Goal: Task Accomplishment & Management: Complete application form

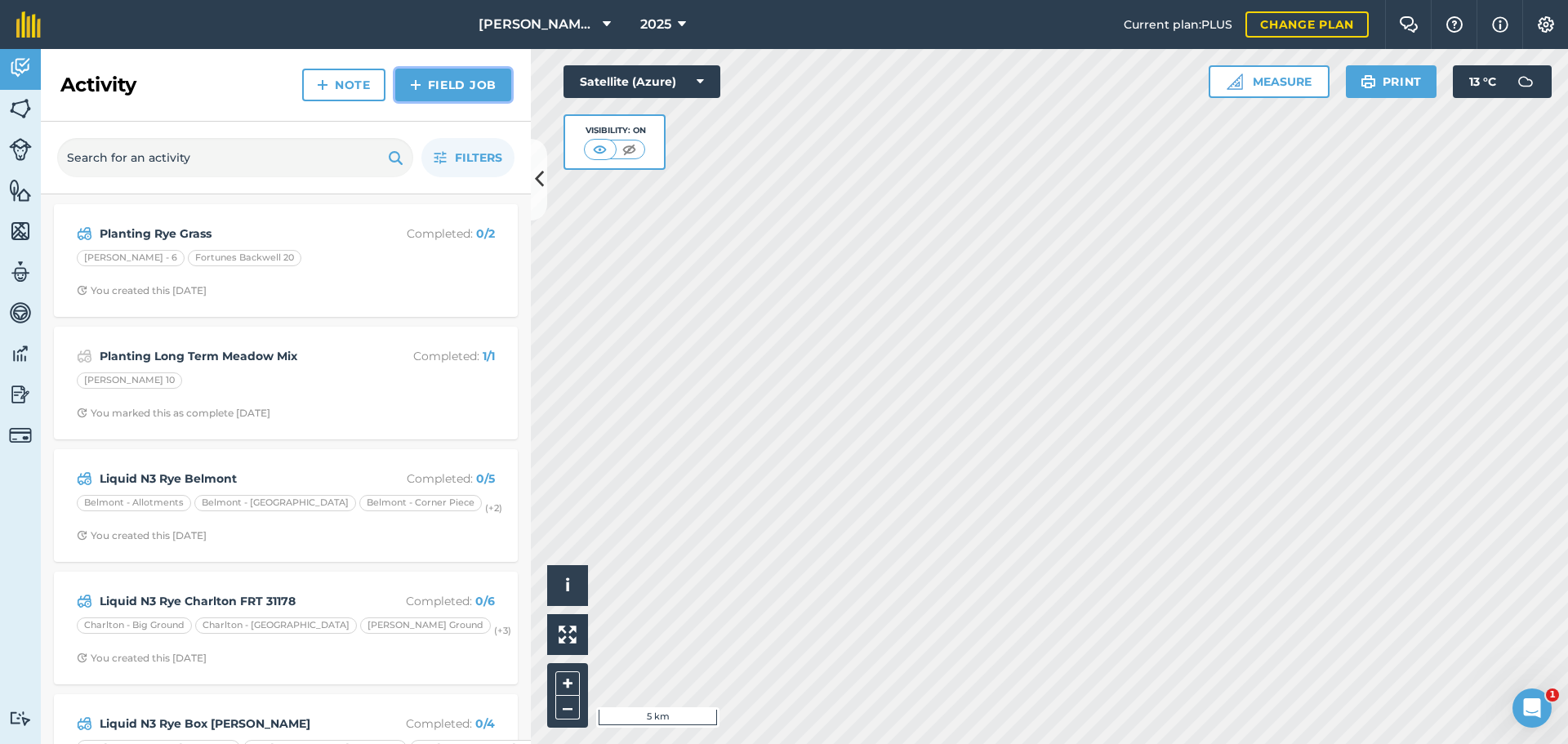
click at [404, 99] on link "Field Job" at bounding box center [454, 85] width 116 height 33
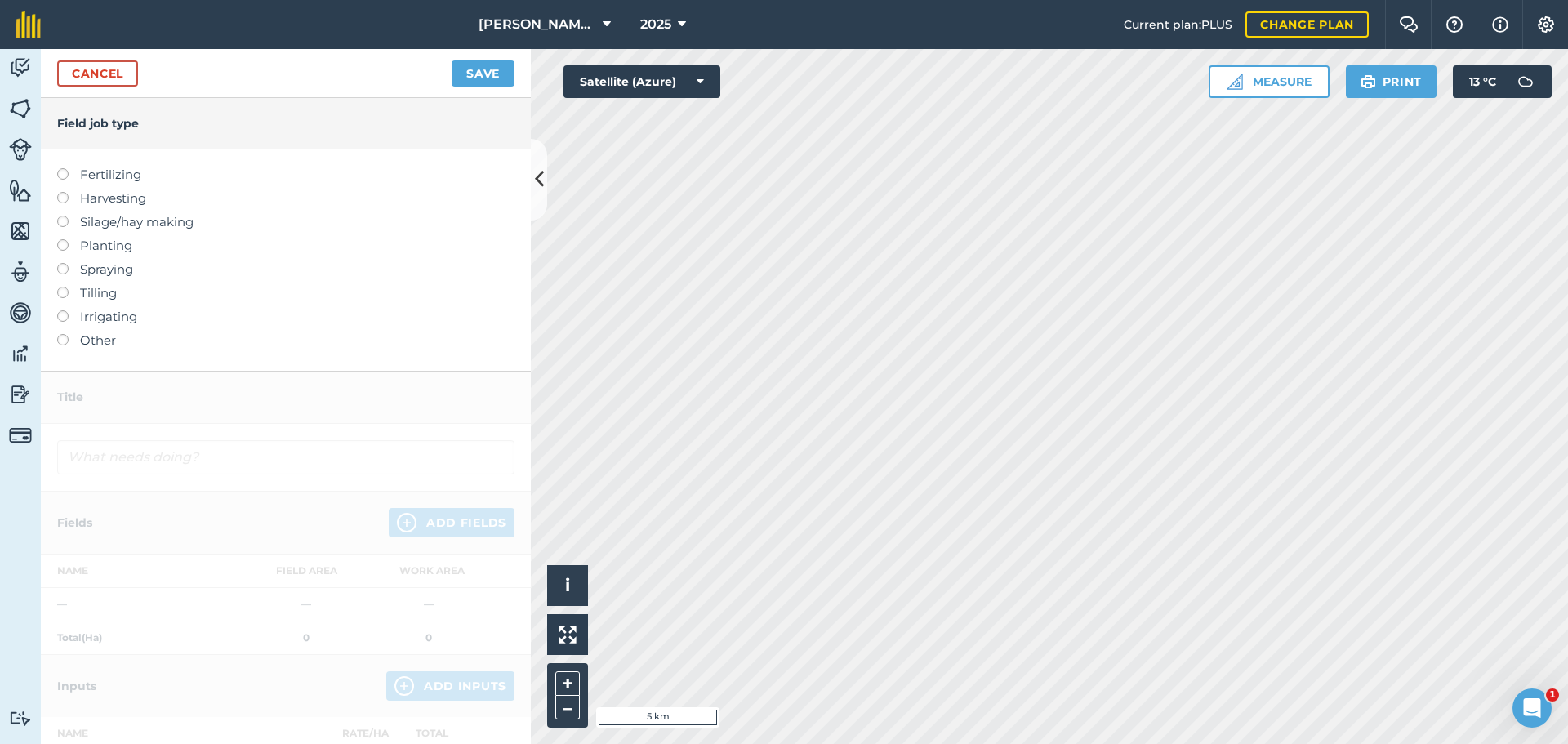
drag, startPoint x: 69, startPoint y: 286, endPoint x: 84, endPoint y: 289, distance: 15.3
click at [69, 239] on label at bounding box center [68, 239] width 23 height 0
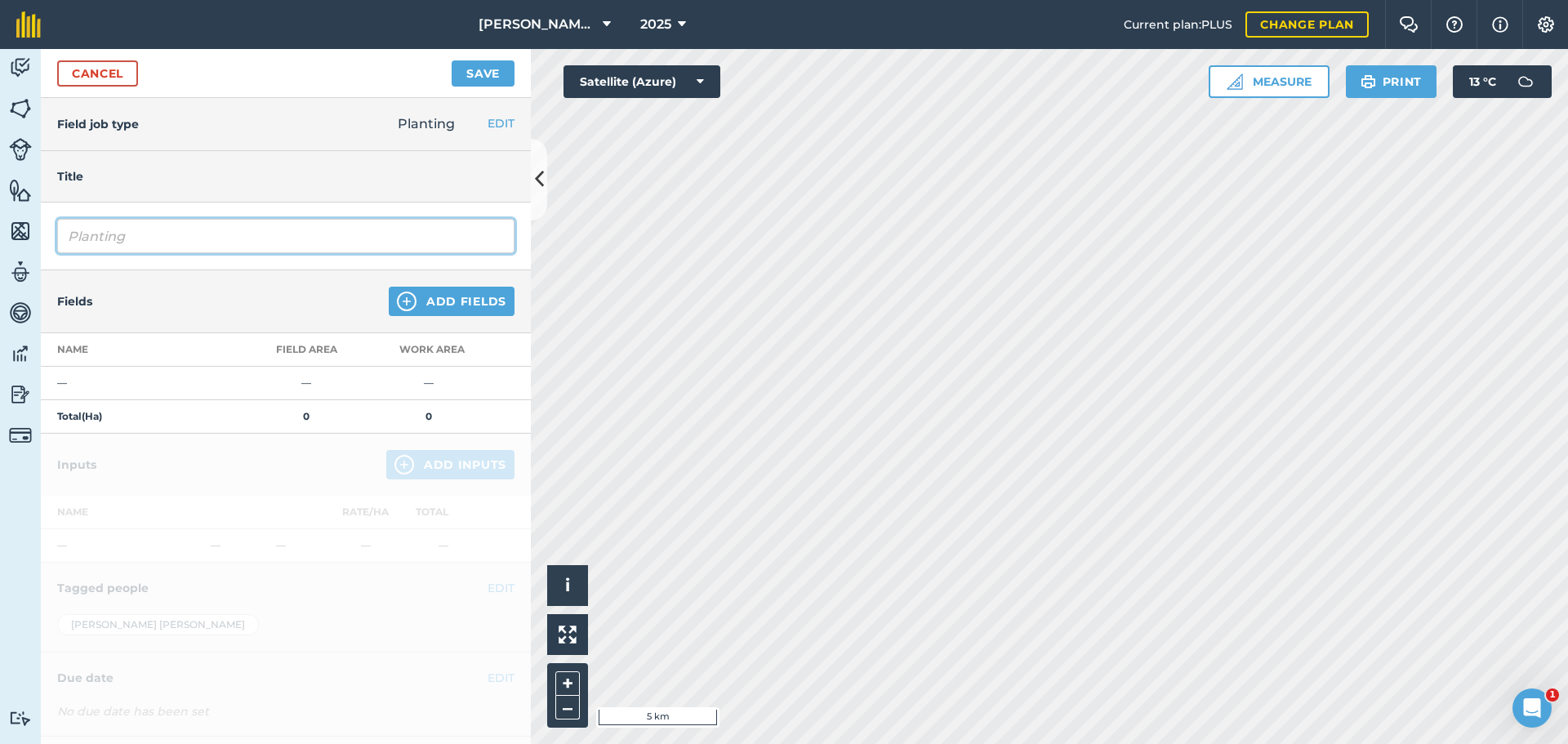
click at [192, 253] on input "Planting" at bounding box center [285, 236] width 457 height 35
click at [151, 253] on input "Planting WW1 REG" at bounding box center [285, 236] width 457 height 35
click at [195, 253] on input "Planting WW1 REG" at bounding box center [285, 236] width 457 height 35
type input "Planting WW1 [PERSON_NAME] REG"
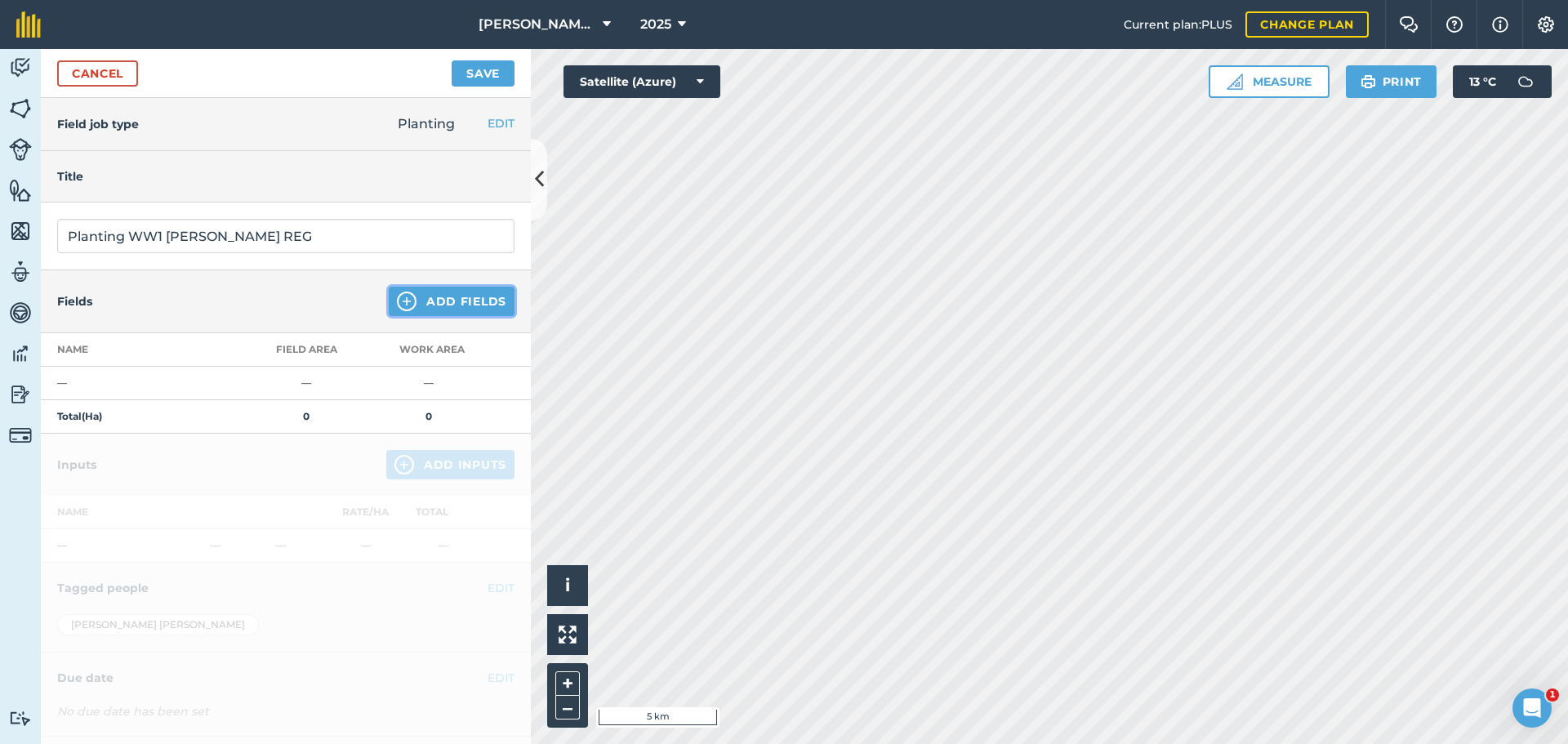
click at [411, 316] on button "Add Fields" at bounding box center [451, 301] width 125 height 29
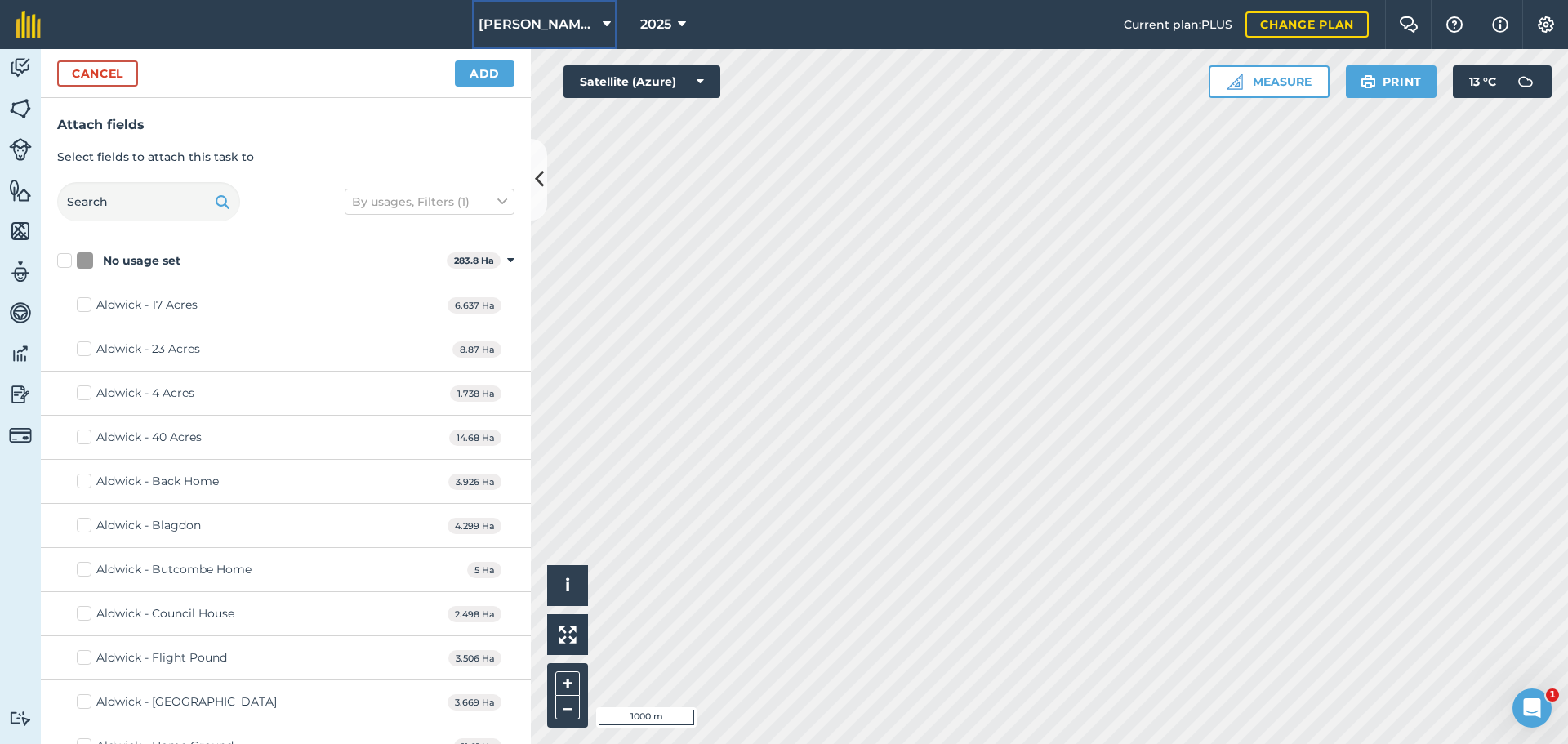
click at [577, 16] on button "[PERSON_NAME] Contracting" at bounding box center [545, 24] width 146 height 49
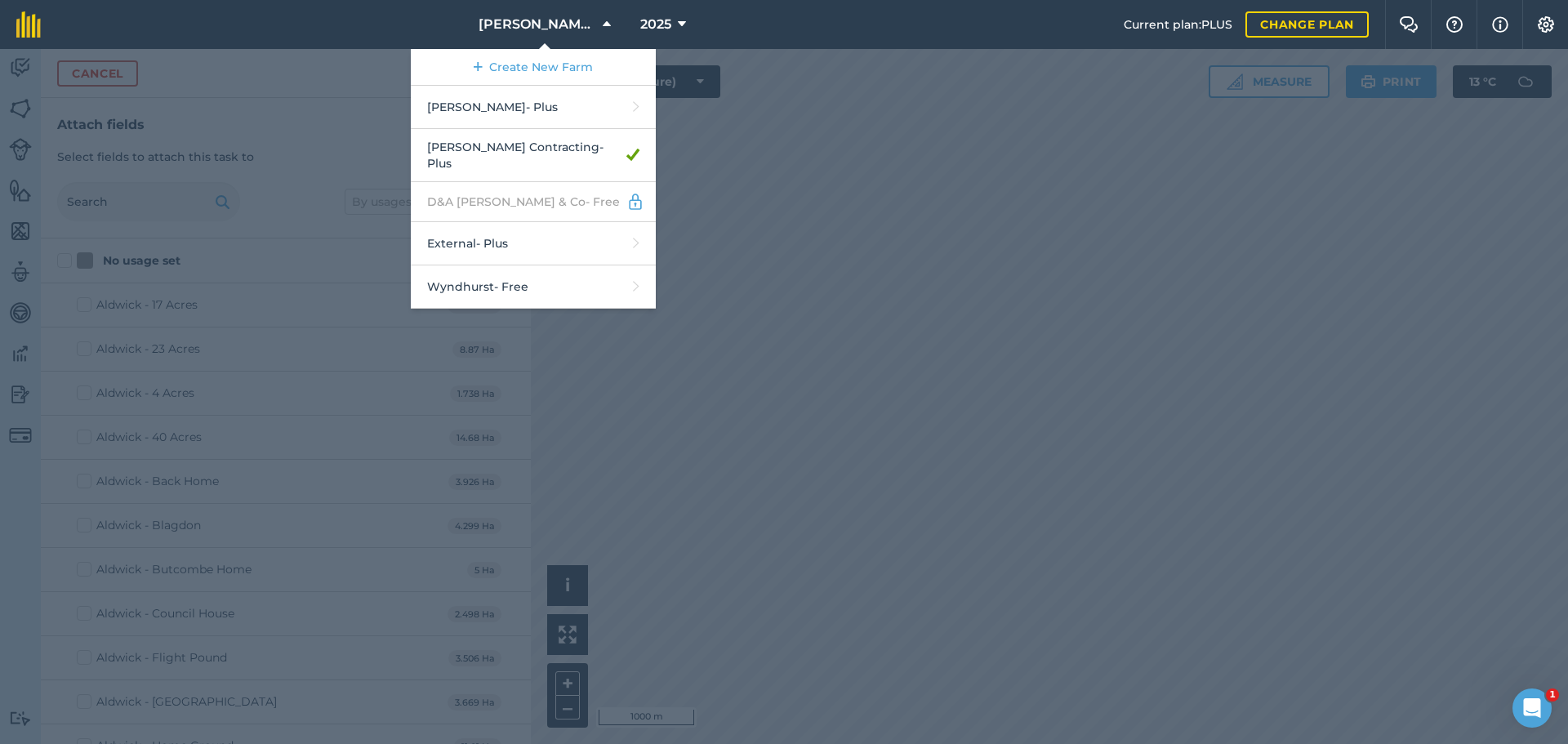
click at [958, 280] on div at bounding box center [784, 396] width 1568 height 695
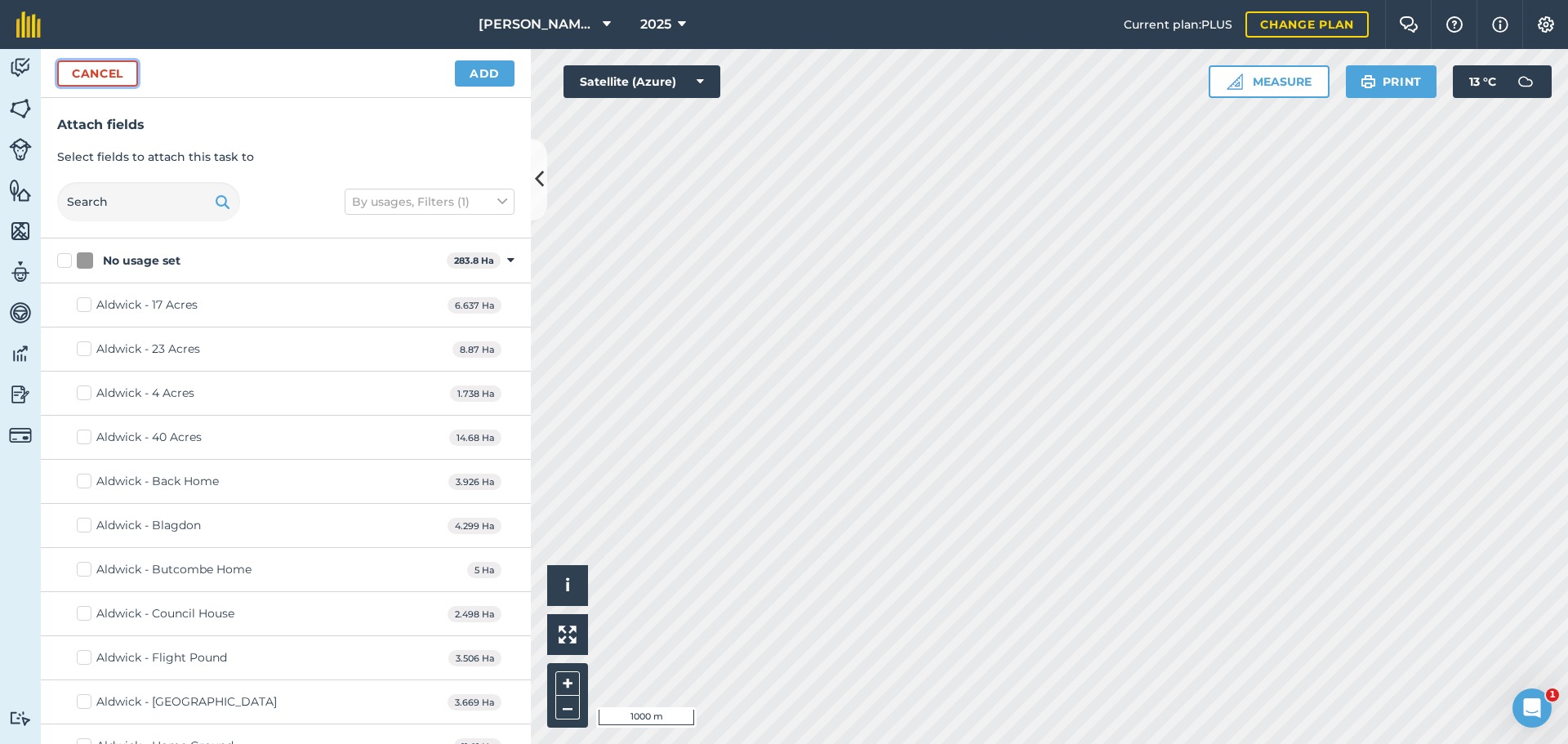
click at [95, 87] on button "Cancel" at bounding box center [98, 73] width 81 height 26
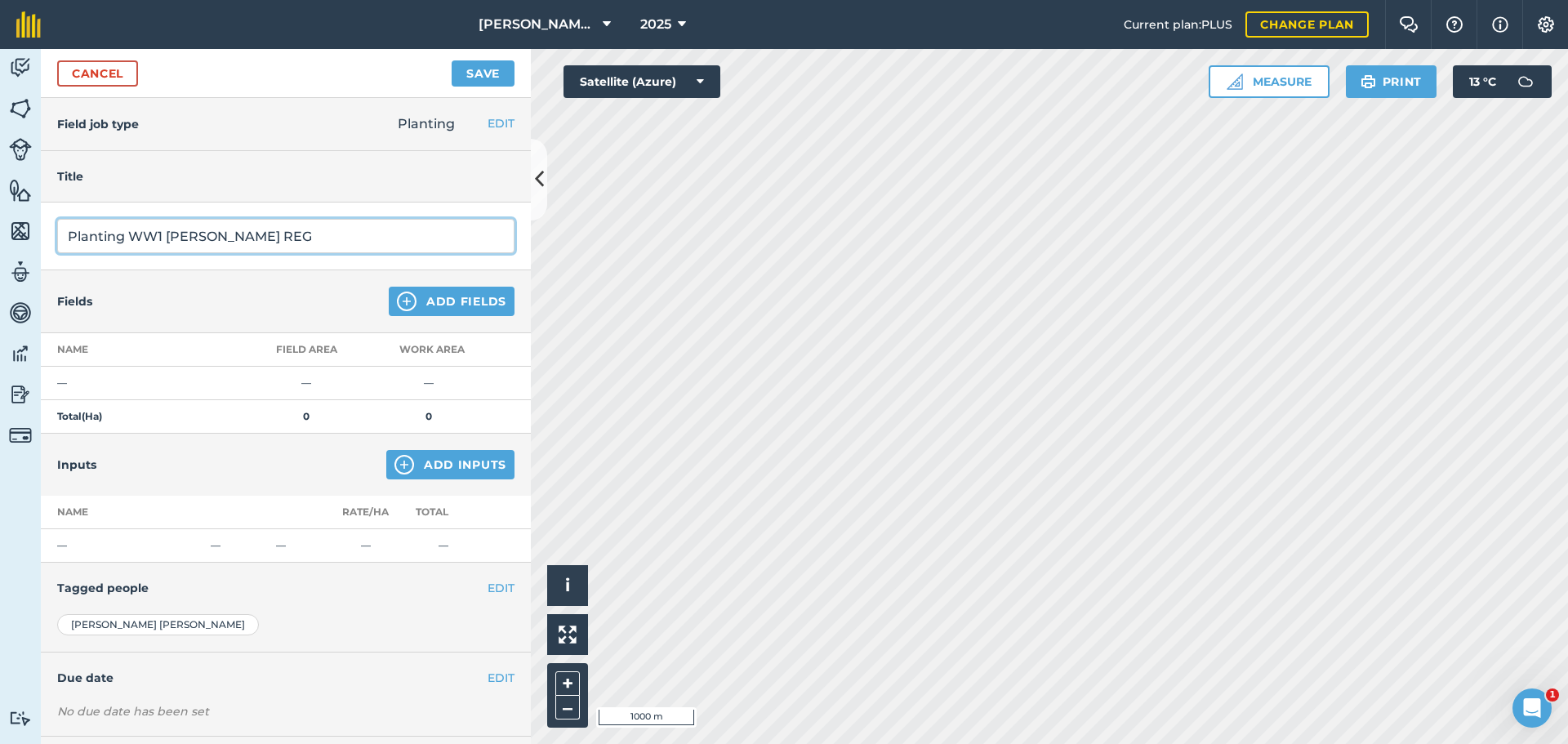
drag, startPoint x: 71, startPoint y: 284, endPoint x: 346, endPoint y: 364, distance: 286.4
click at [346, 364] on div "Title Planting WW1 [PERSON_NAME] REG Fields Add Fields Name Field Area Work are…" at bounding box center [286, 487] width 490 height 672
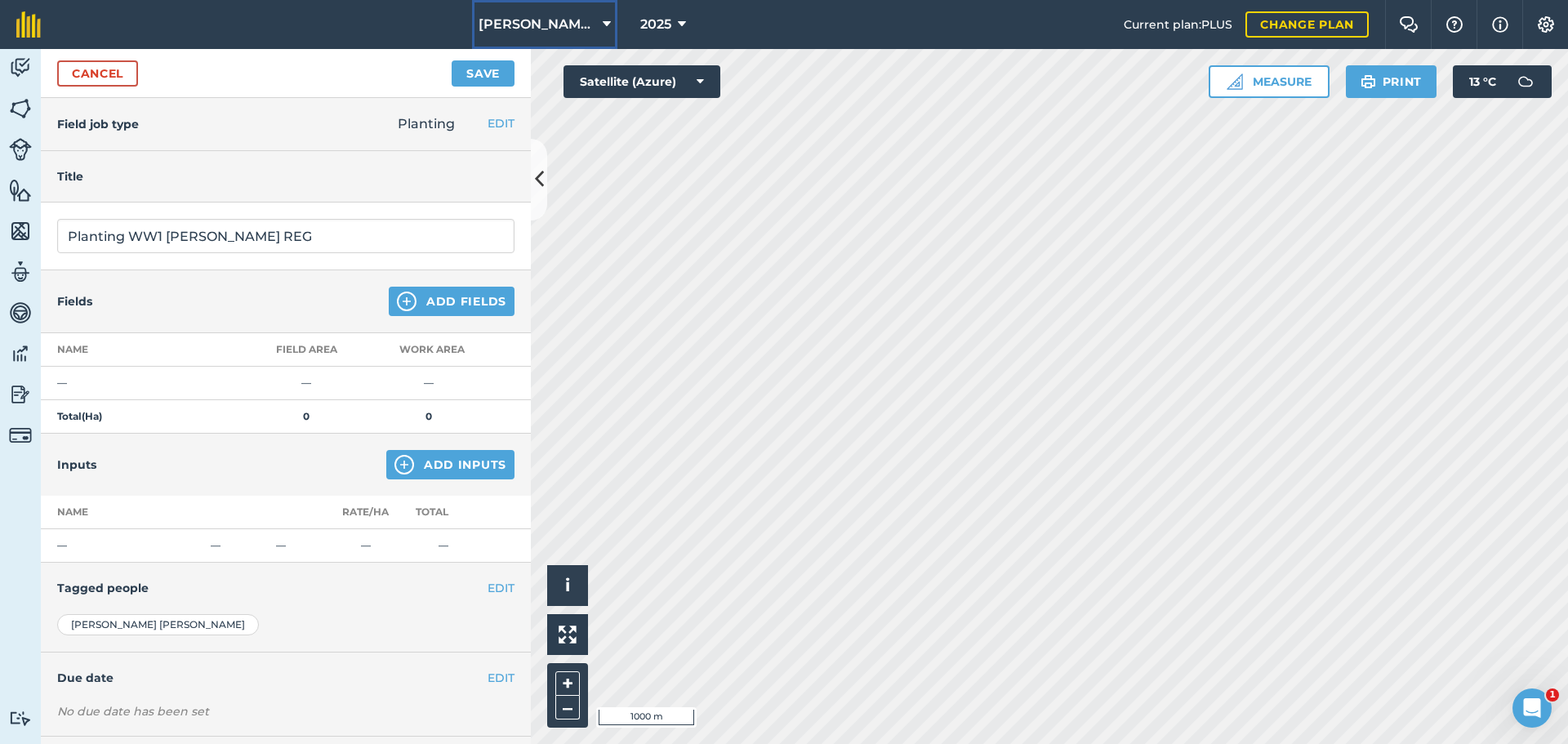
click at [603, 35] on icon at bounding box center [607, 24] width 8 height 19
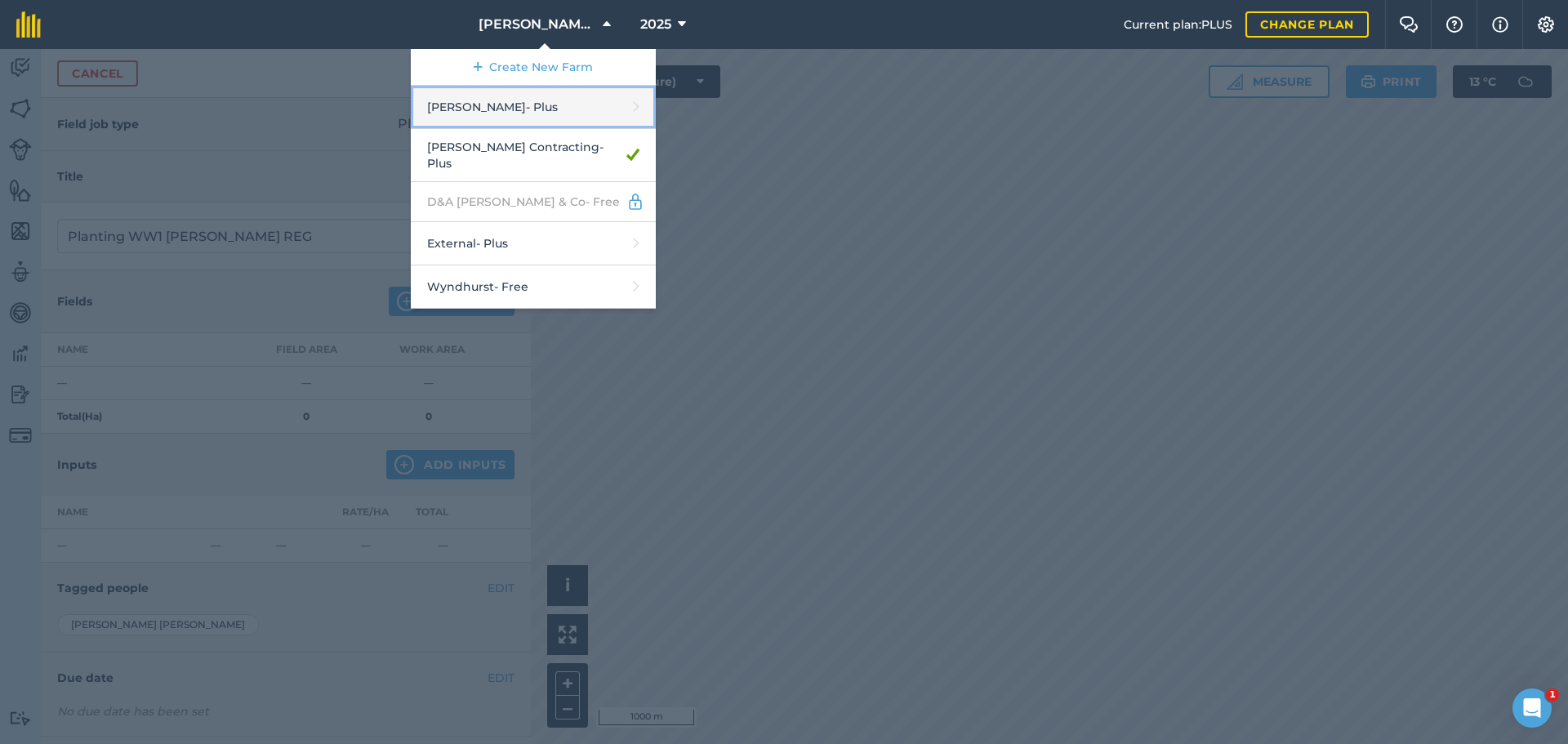
click at [496, 129] on link "[PERSON_NAME] - Plus" at bounding box center [533, 107] width 245 height 43
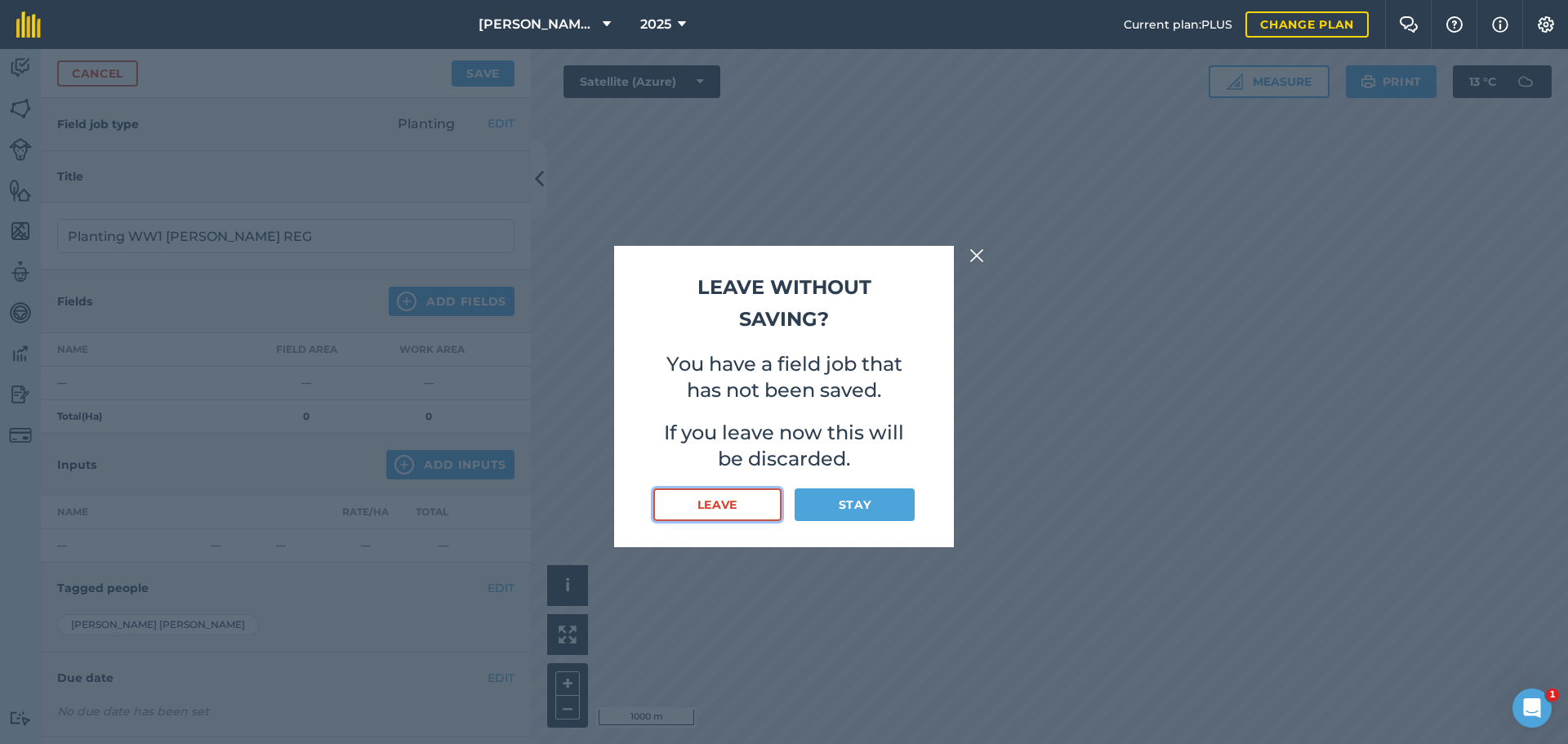
click at [730, 521] on button "Leave" at bounding box center [717, 504] width 128 height 33
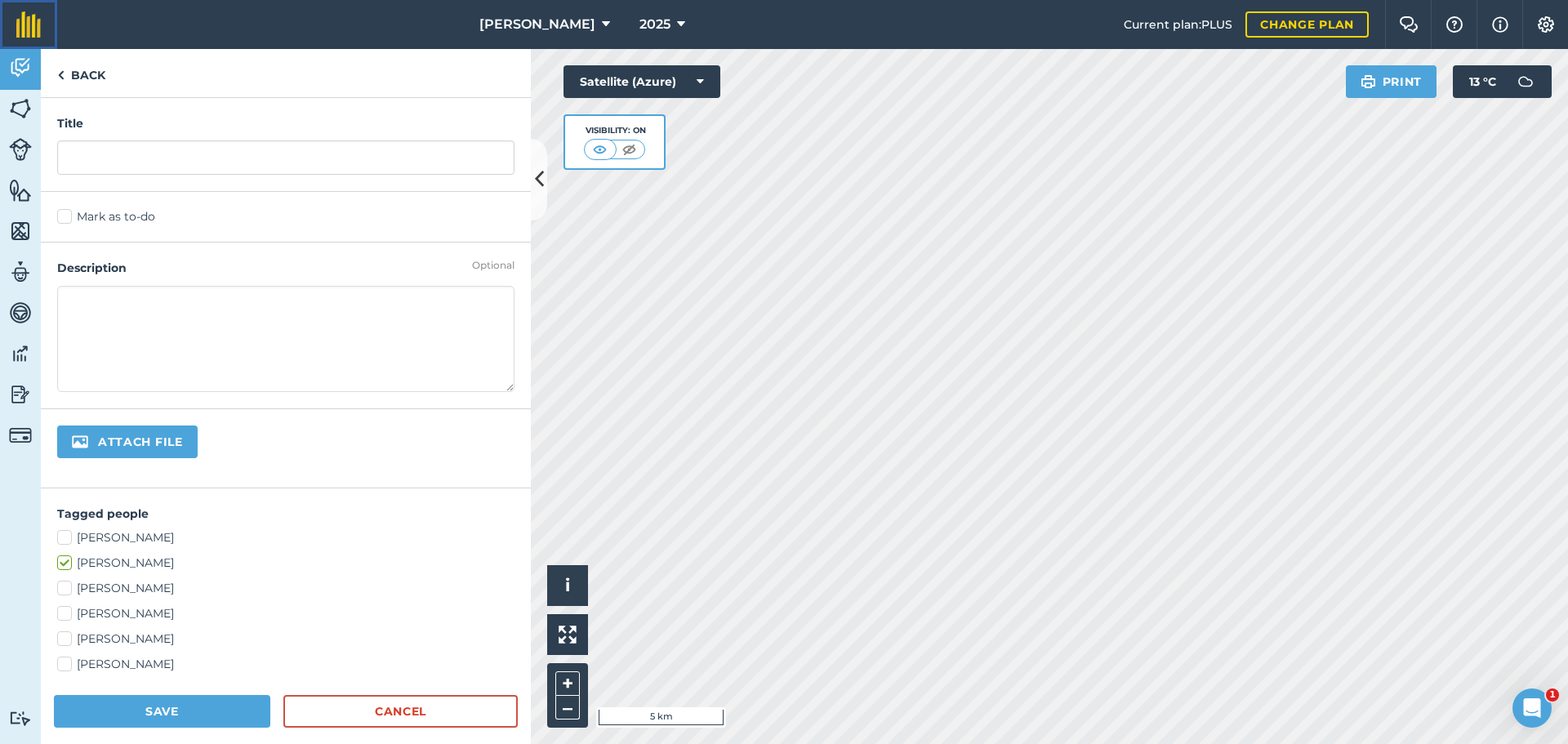
click at [3, 49] on link at bounding box center [29, 24] width 57 height 49
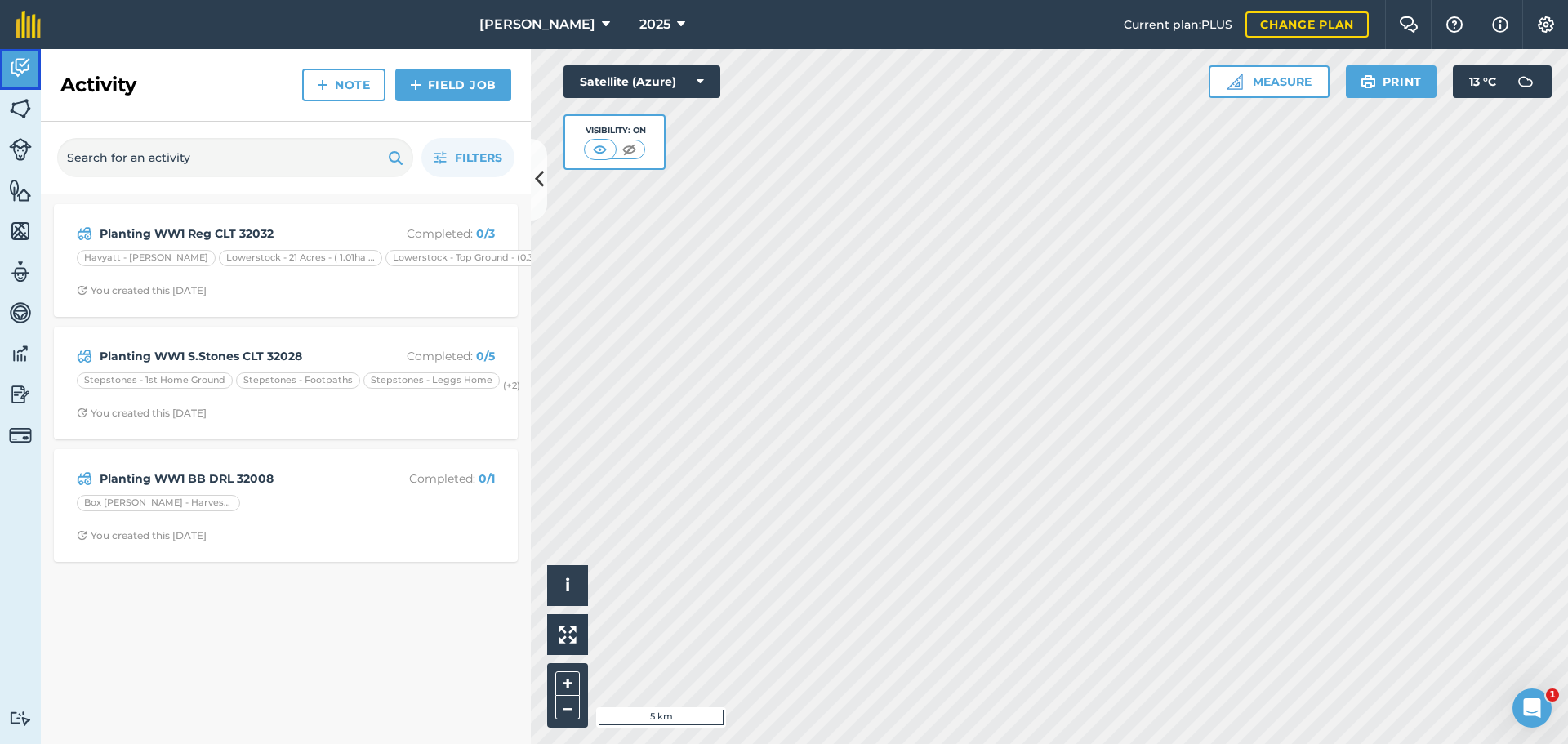
click at [26, 80] on img at bounding box center [20, 67] width 23 height 24
click at [25, 114] on img at bounding box center [20, 109] width 23 height 24
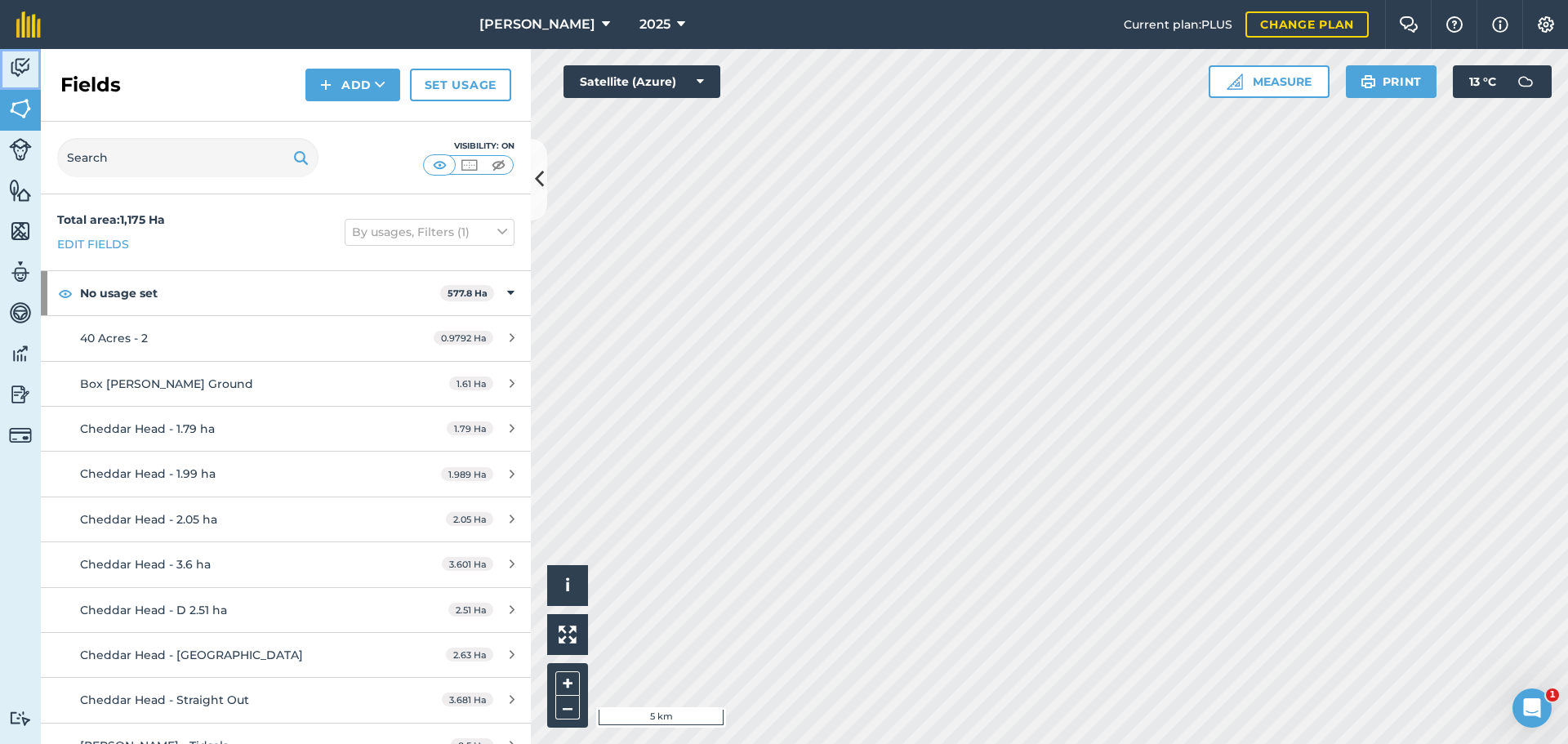
click at [14, 80] on img at bounding box center [20, 67] width 23 height 24
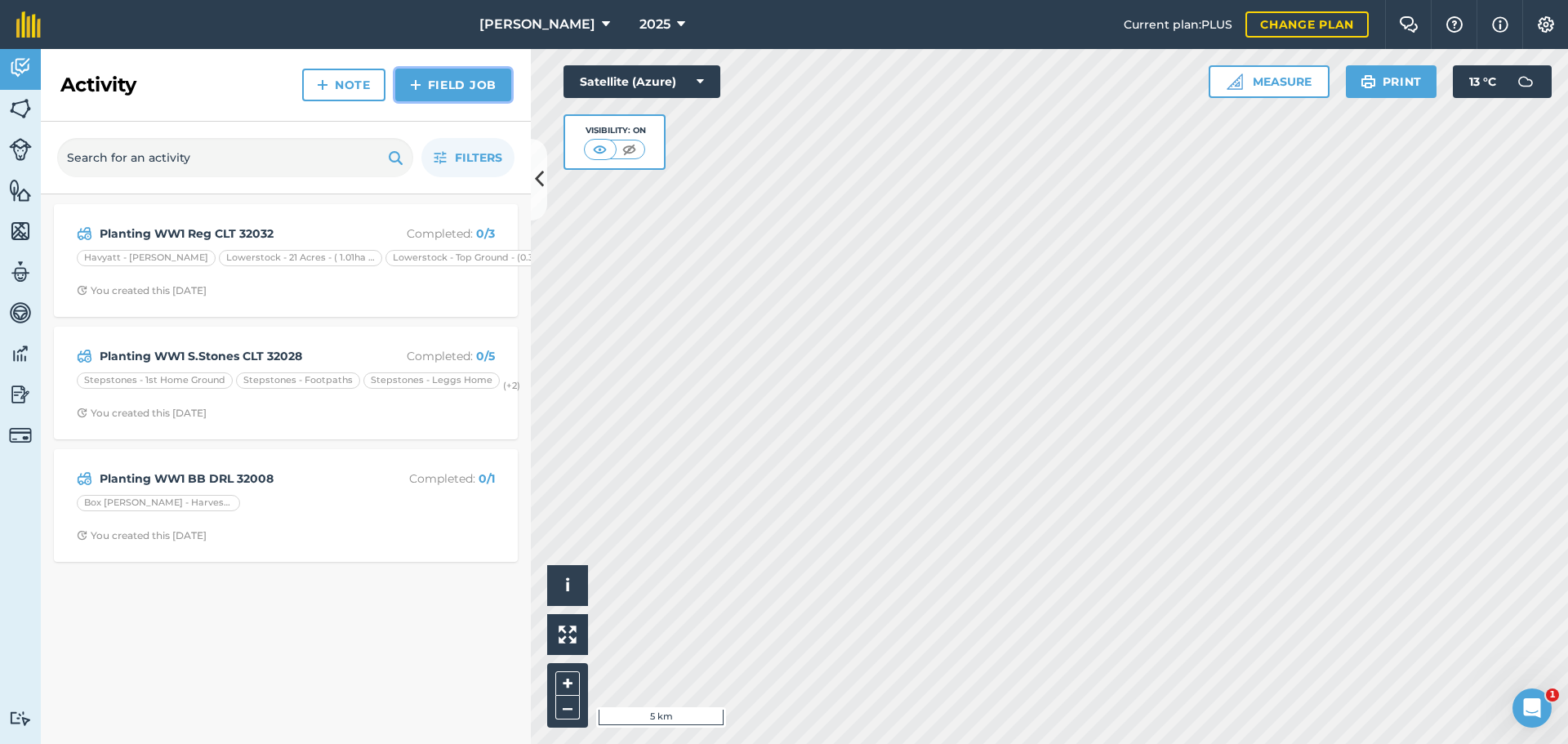
click at [433, 101] on link "Field Job" at bounding box center [454, 85] width 116 height 33
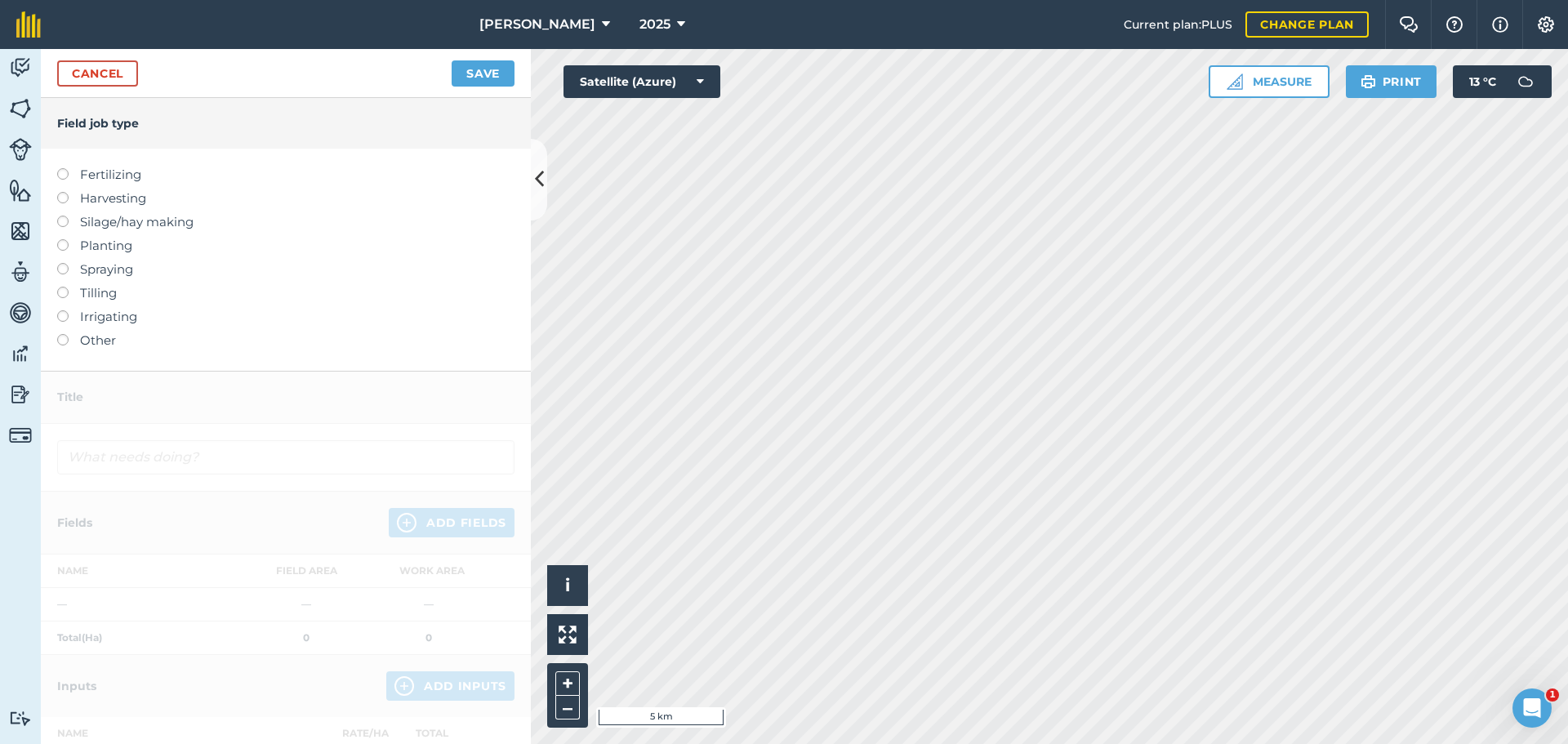
click at [71, 239] on label at bounding box center [68, 239] width 23 height 0
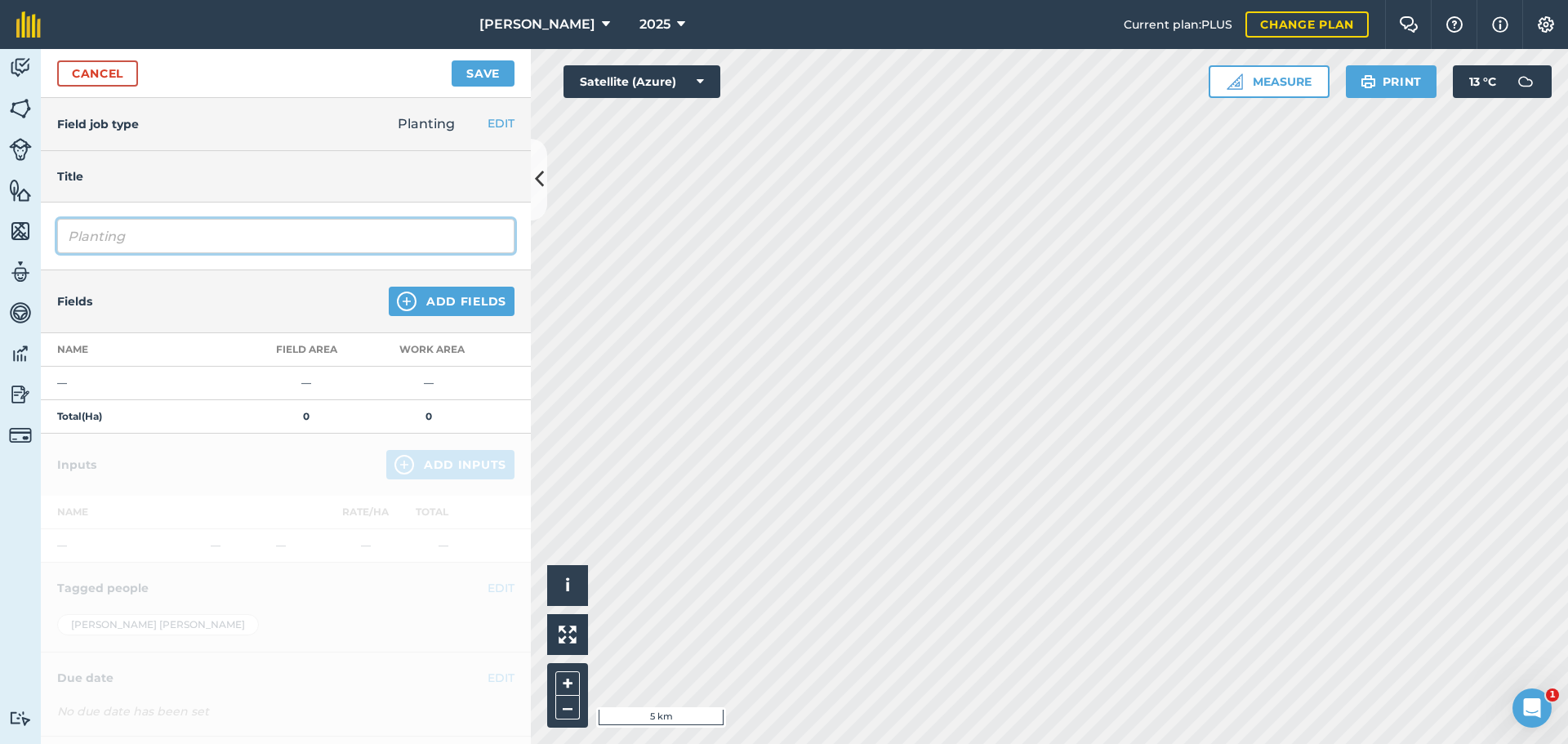
paste input "Planting WW1 [PERSON_NAME] REG"
click at [215, 253] on input "PlantingPlanting WW1 [PERSON_NAME] REG" at bounding box center [285, 236] width 457 height 35
type input "Planting WW1 [PERSON_NAME] REG"
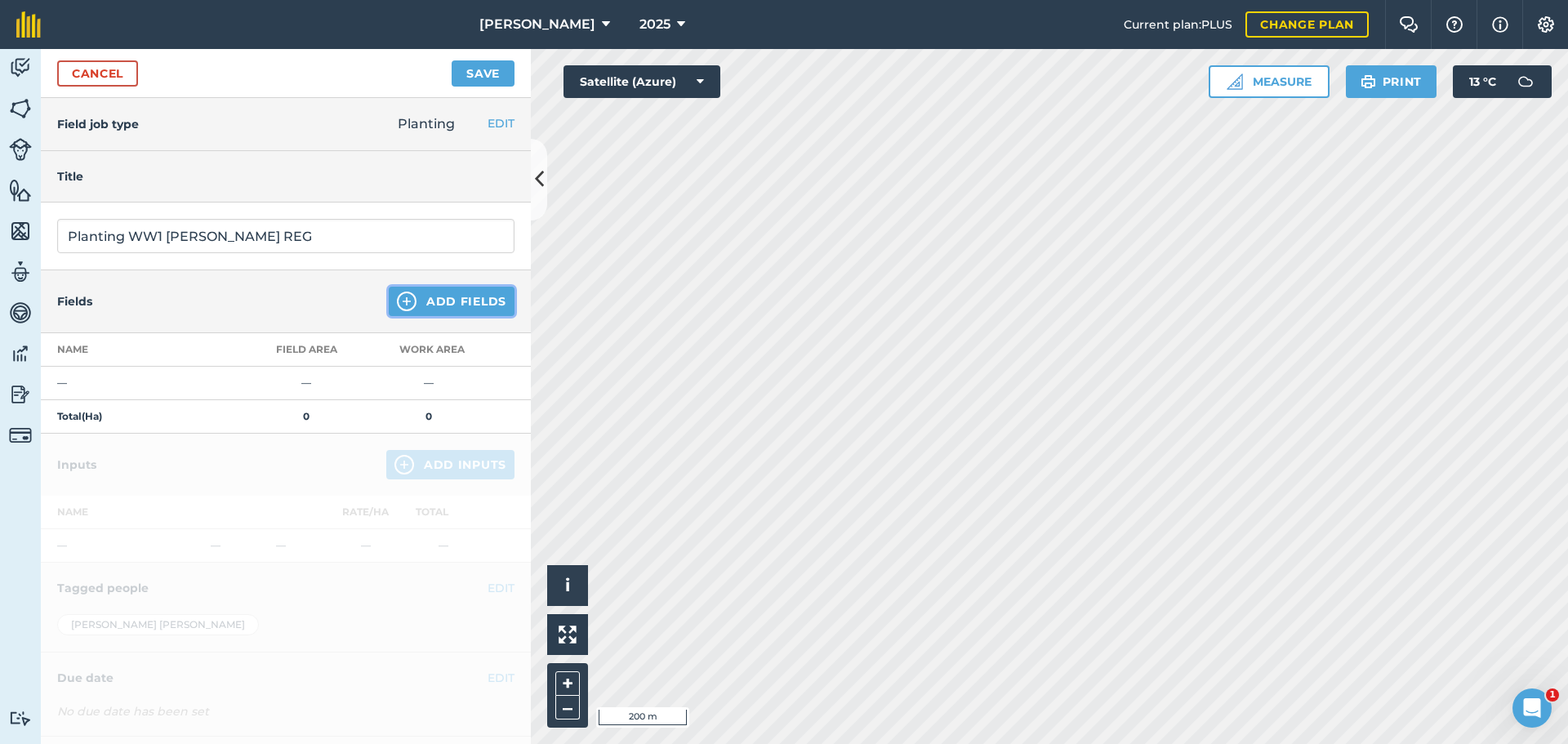
click at [476, 316] on button "Add Fields" at bounding box center [451, 301] width 125 height 29
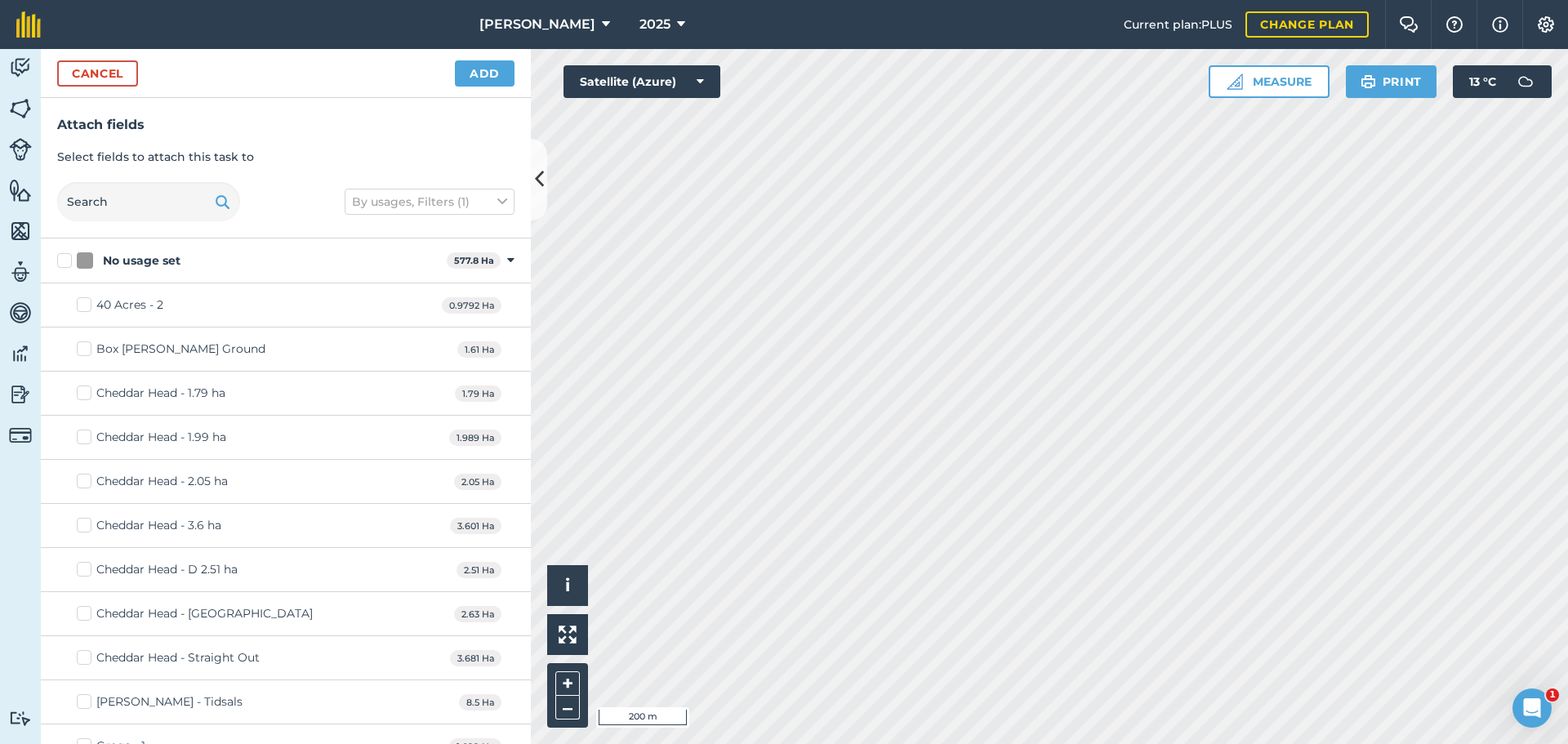
checkbox input "true"
click at [457, 87] on button "Add" at bounding box center [485, 73] width 60 height 26
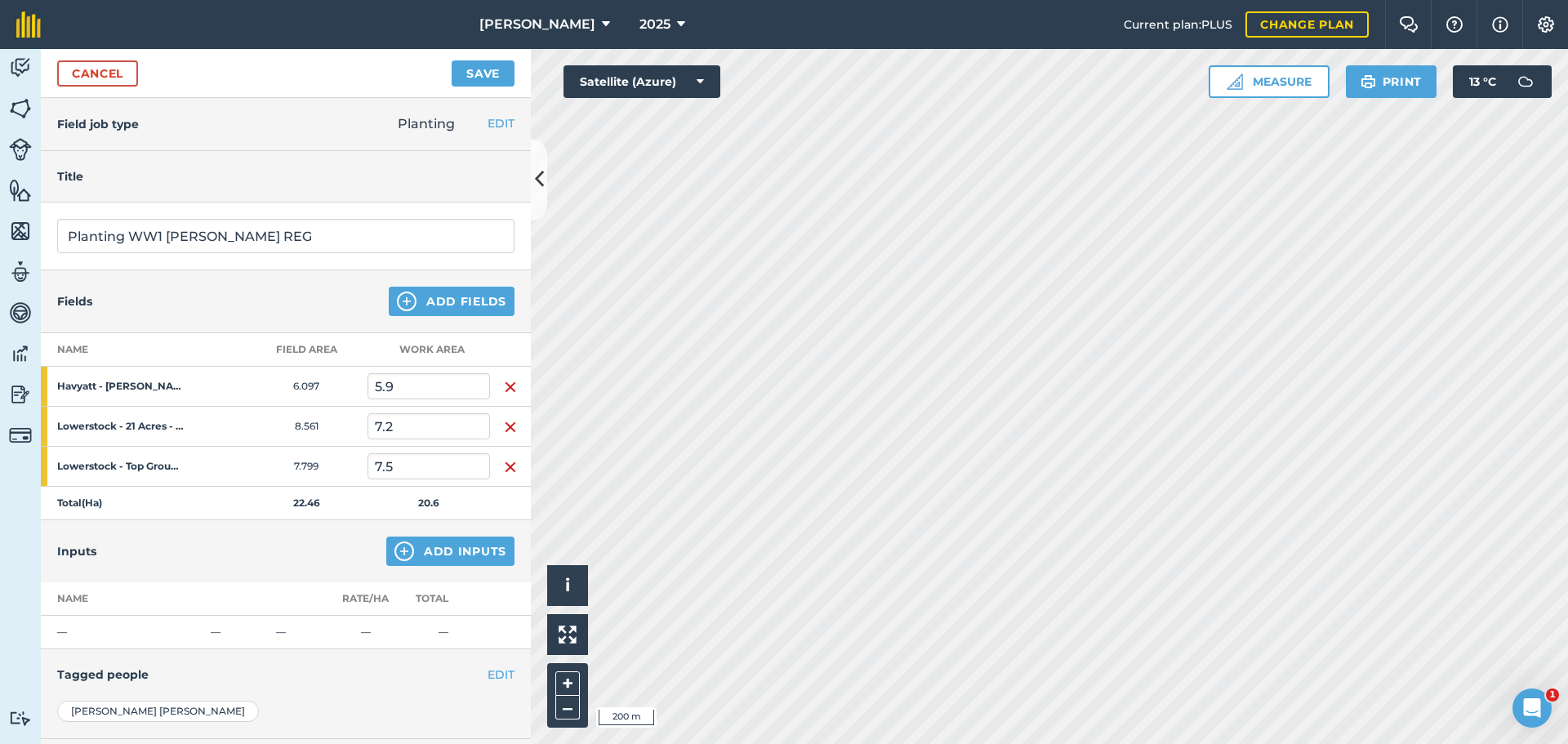
click at [508, 397] on img "button" at bounding box center [511, 386] width 13 height 19
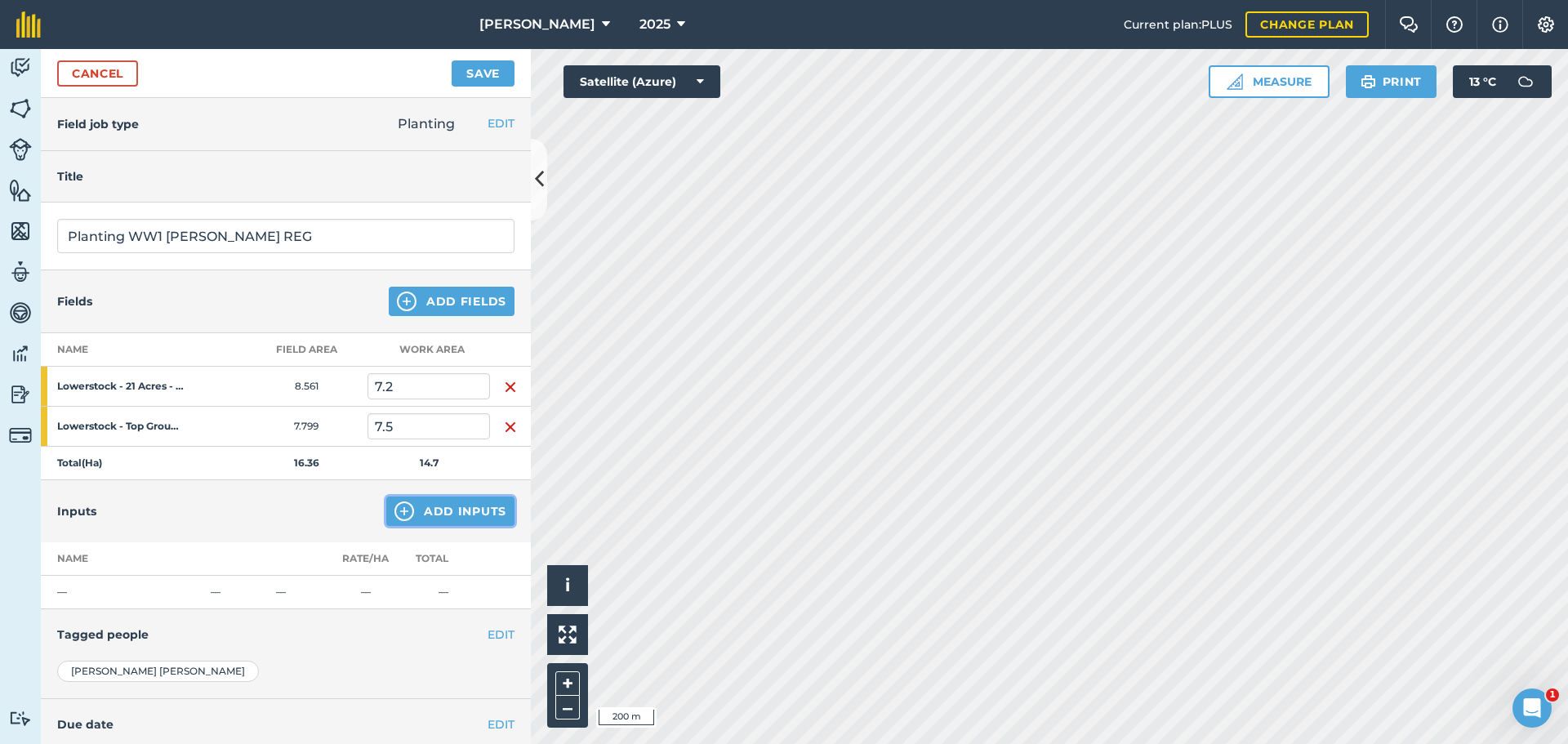
click at [437, 526] on button "Add Inputs" at bounding box center [450, 511] width 128 height 29
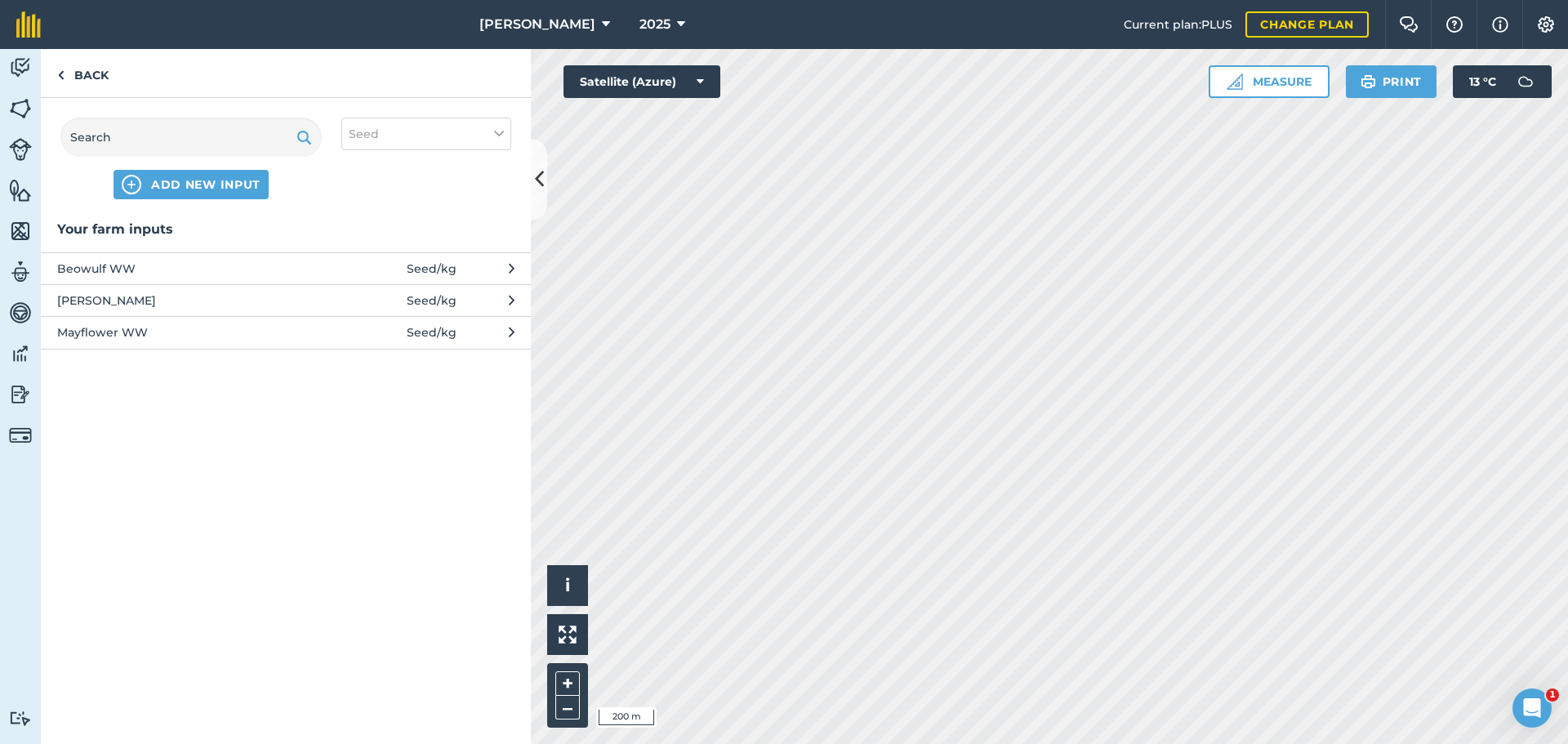
click at [130, 310] on span "[PERSON_NAME]" at bounding box center [190, 300] width 267 height 18
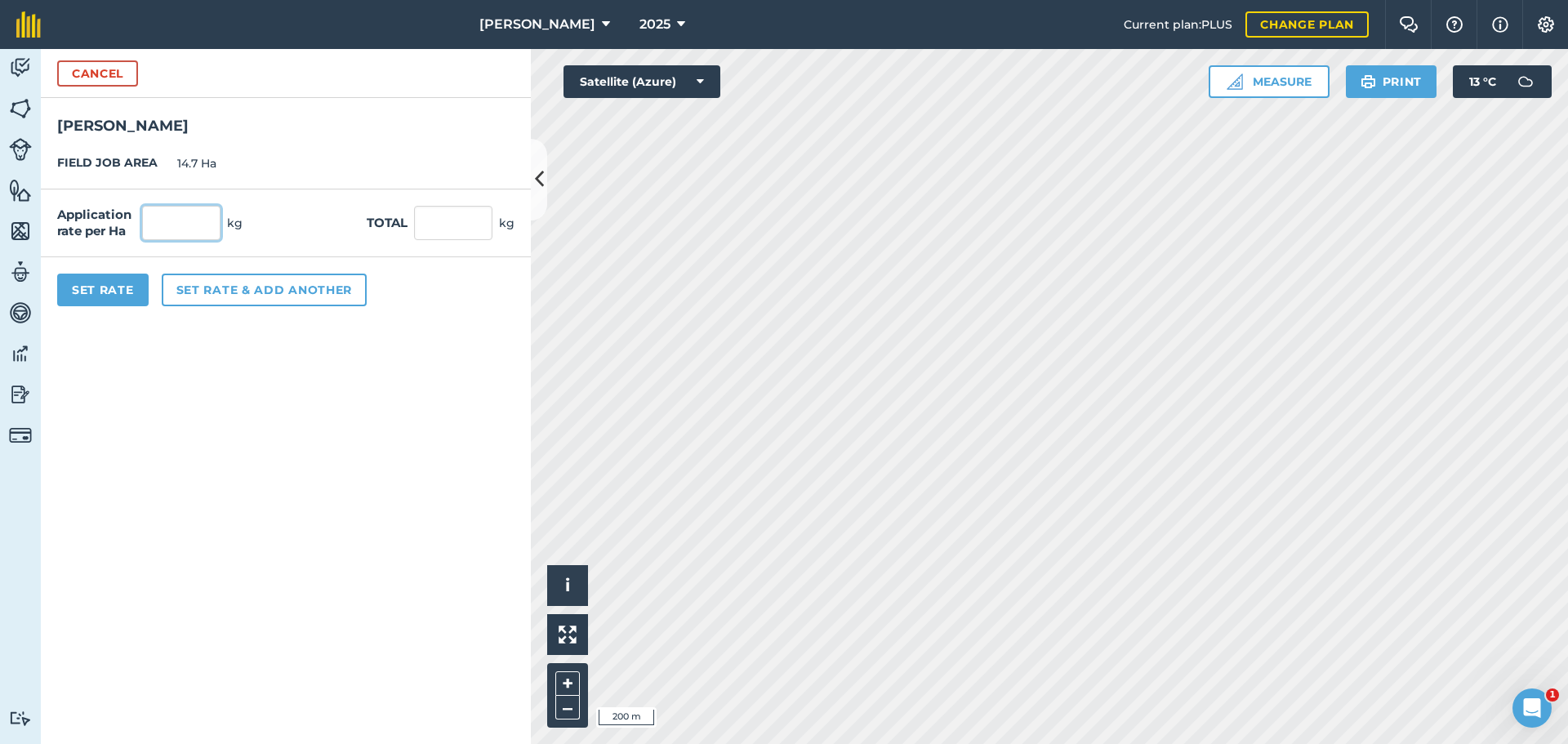
click at [203, 240] on input "text" at bounding box center [181, 223] width 78 height 35
type input "184"
type input "2,704.8"
click at [95, 306] on button "Set Rate" at bounding box center [103, 290] width 92 height 33
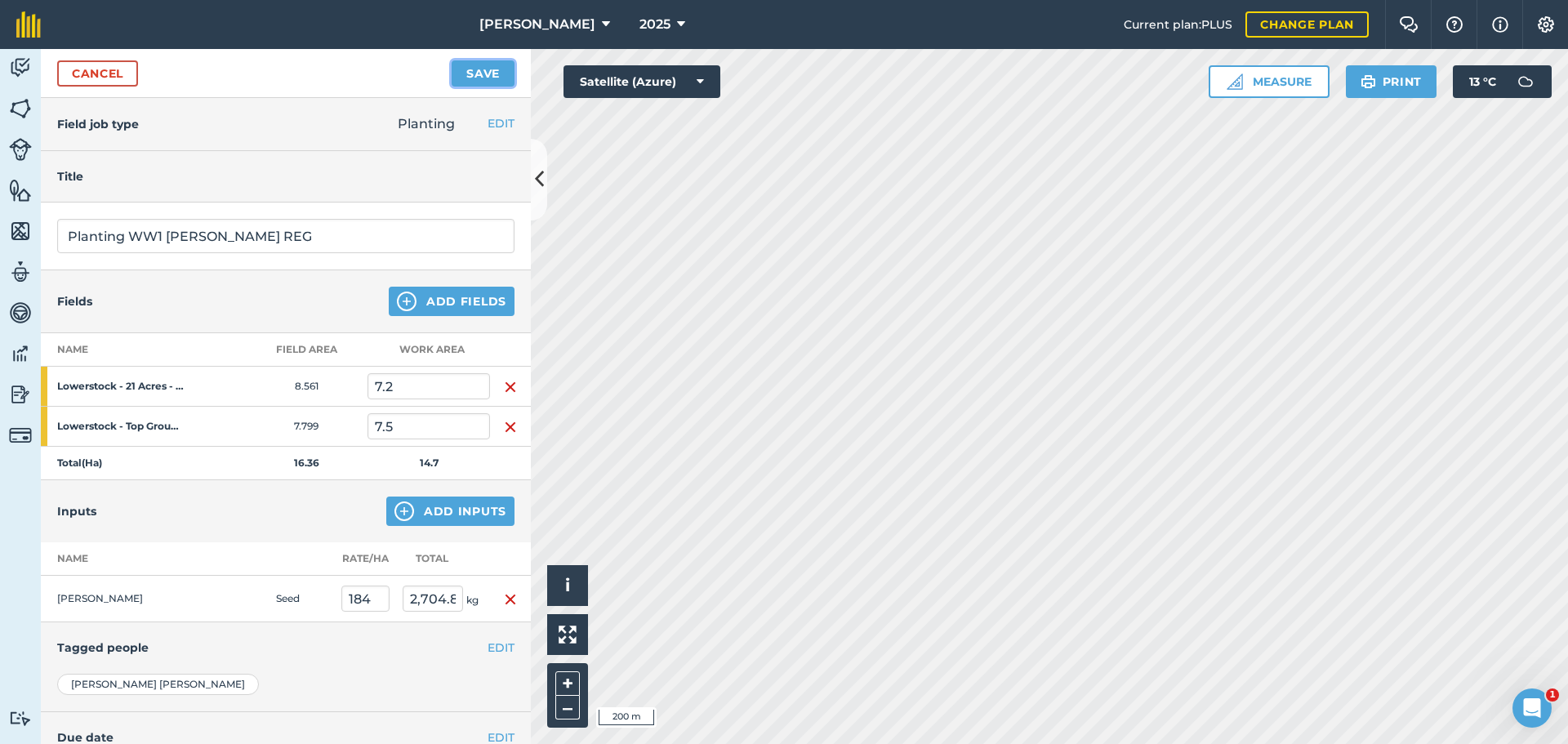
click at [487, 87] on button "Save" at bounding box center [483, 73] width 63 height 26
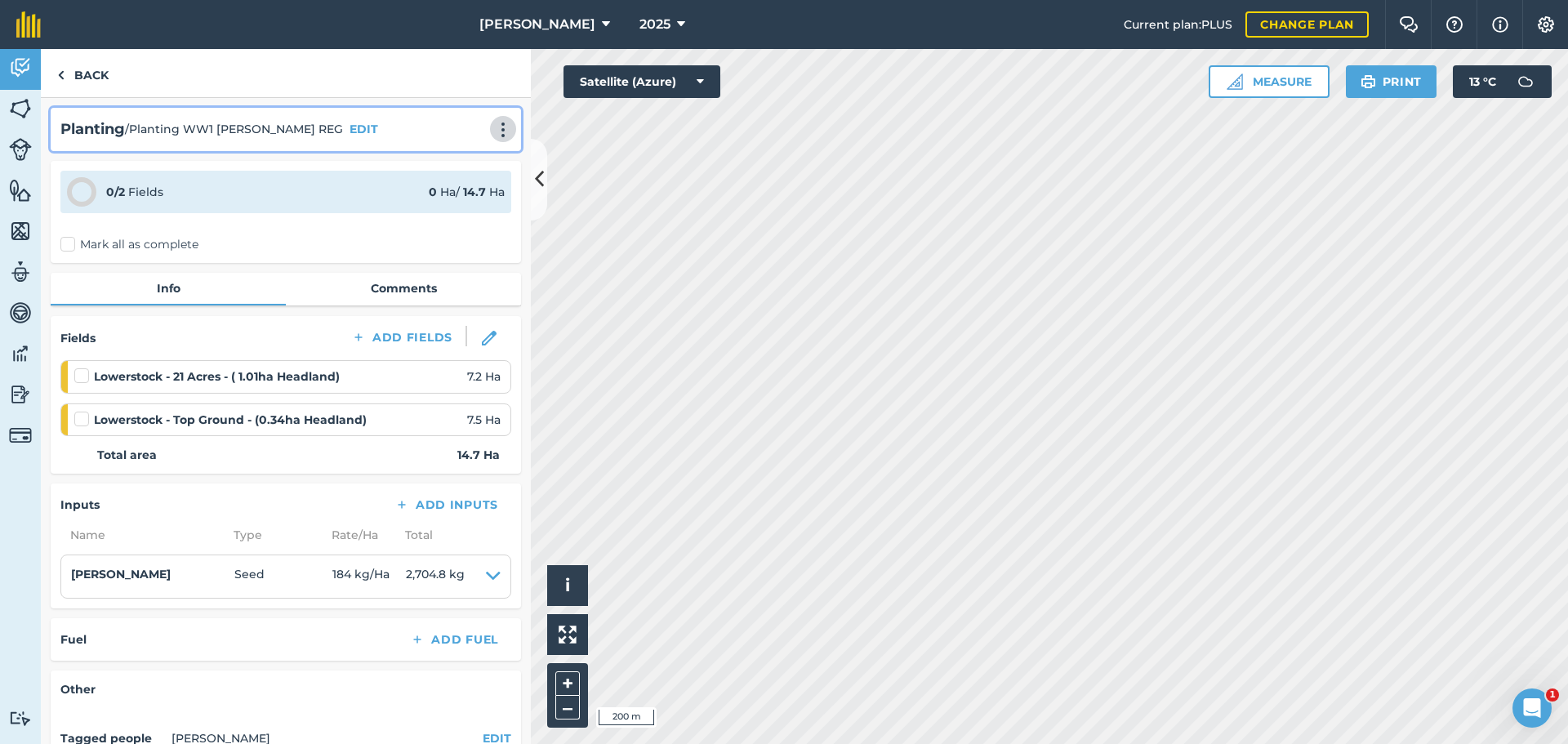
click at [493, 138] on img at bounding box center [502, 130] width 19 height 16
click at [419, 181] on link "Print" at bounding box center [469, 165] width 104 height 33
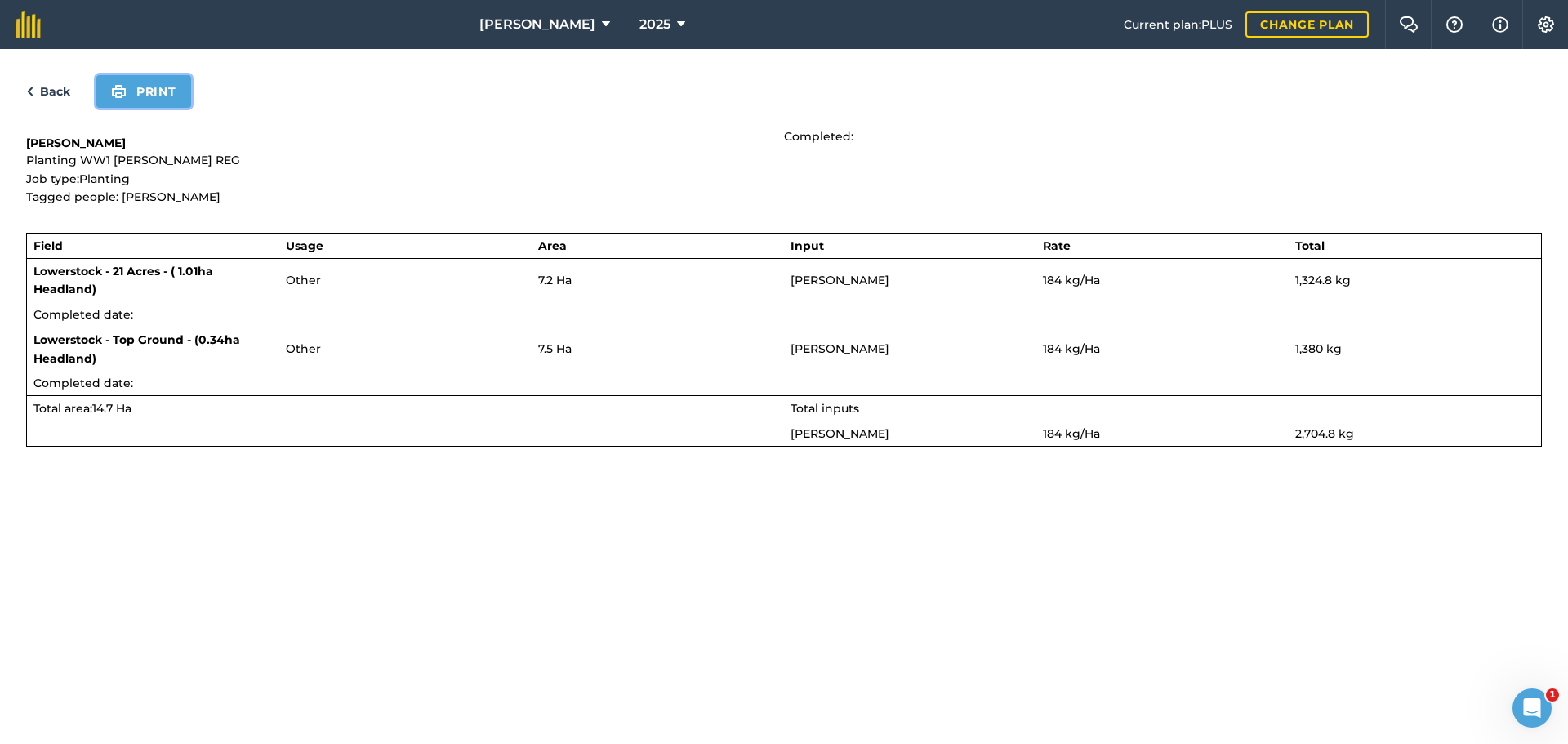
drag, startPoint x: 189, startPoint y: 120, endPoint x: 1202, endPoint y: 646, distance: 1141.4
click at [189, 108] on button "Print" at bounding box center [144, 91] width 95 height 33
click at [56, 101] on link "Back" at bounding box center [48, 91] width 44 height 19
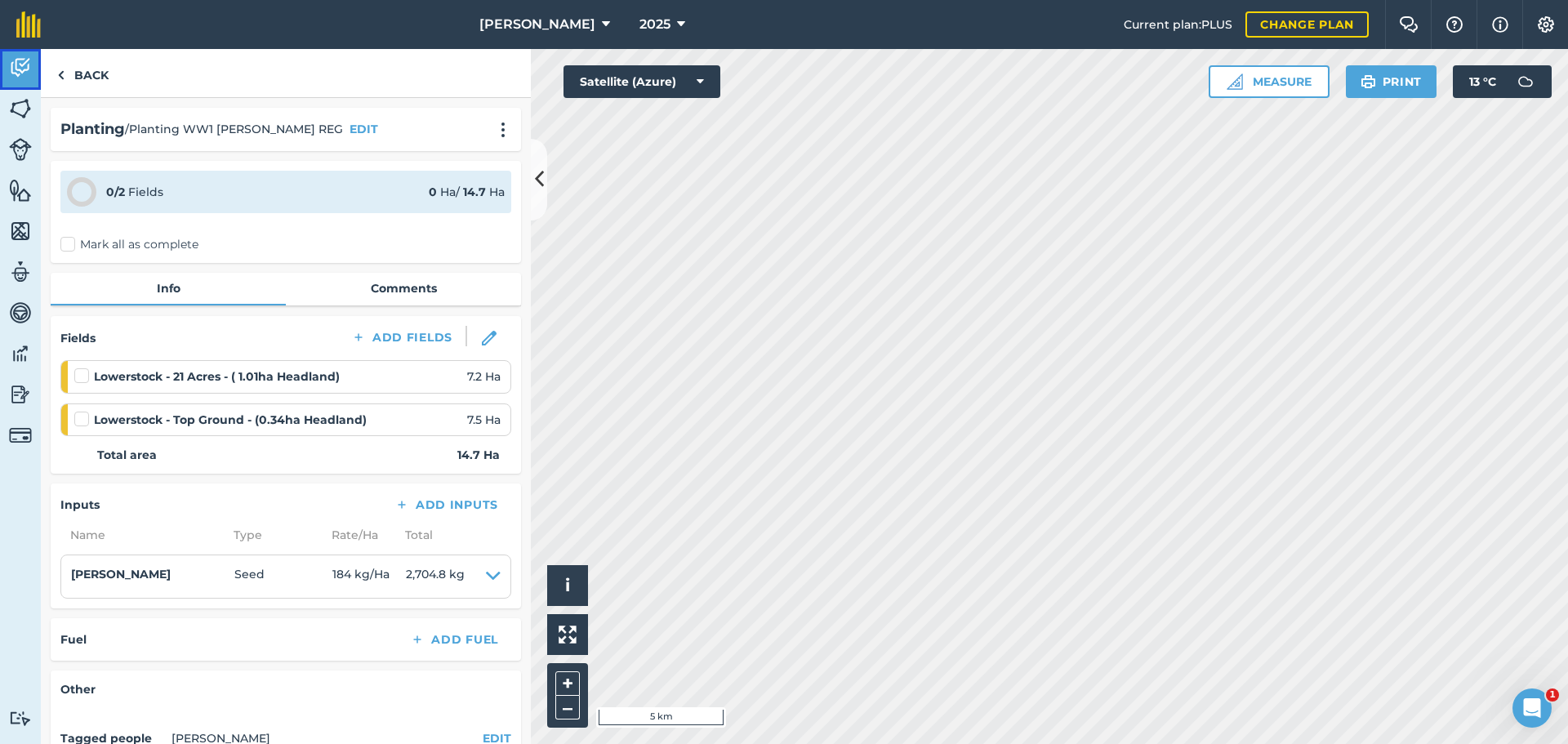
click at [28, 71] on img at bounding box center [20, 67] width 23 height 24
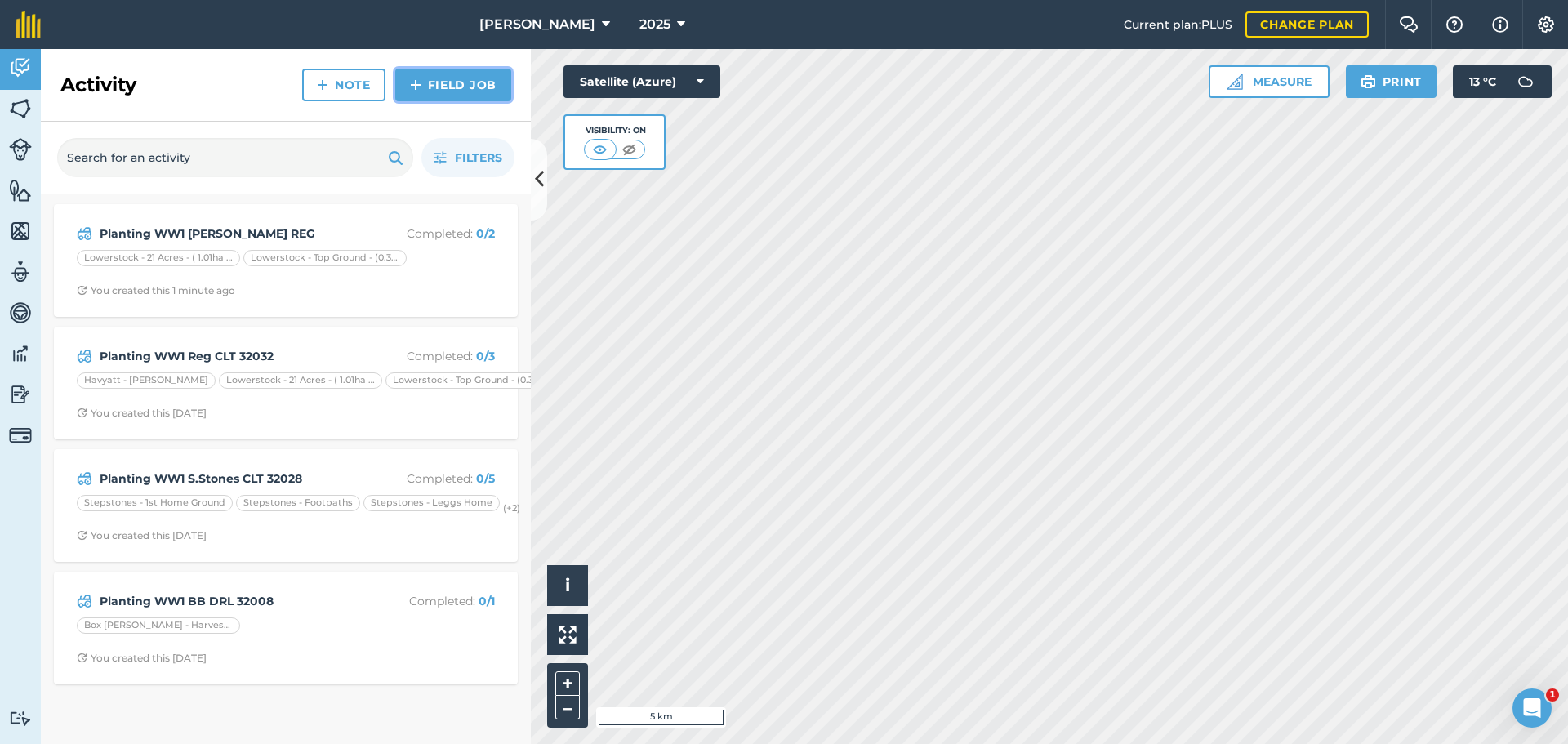
click at [436, 101] on link "Field Job" at bounding box center [454, 85] width 116 height 33
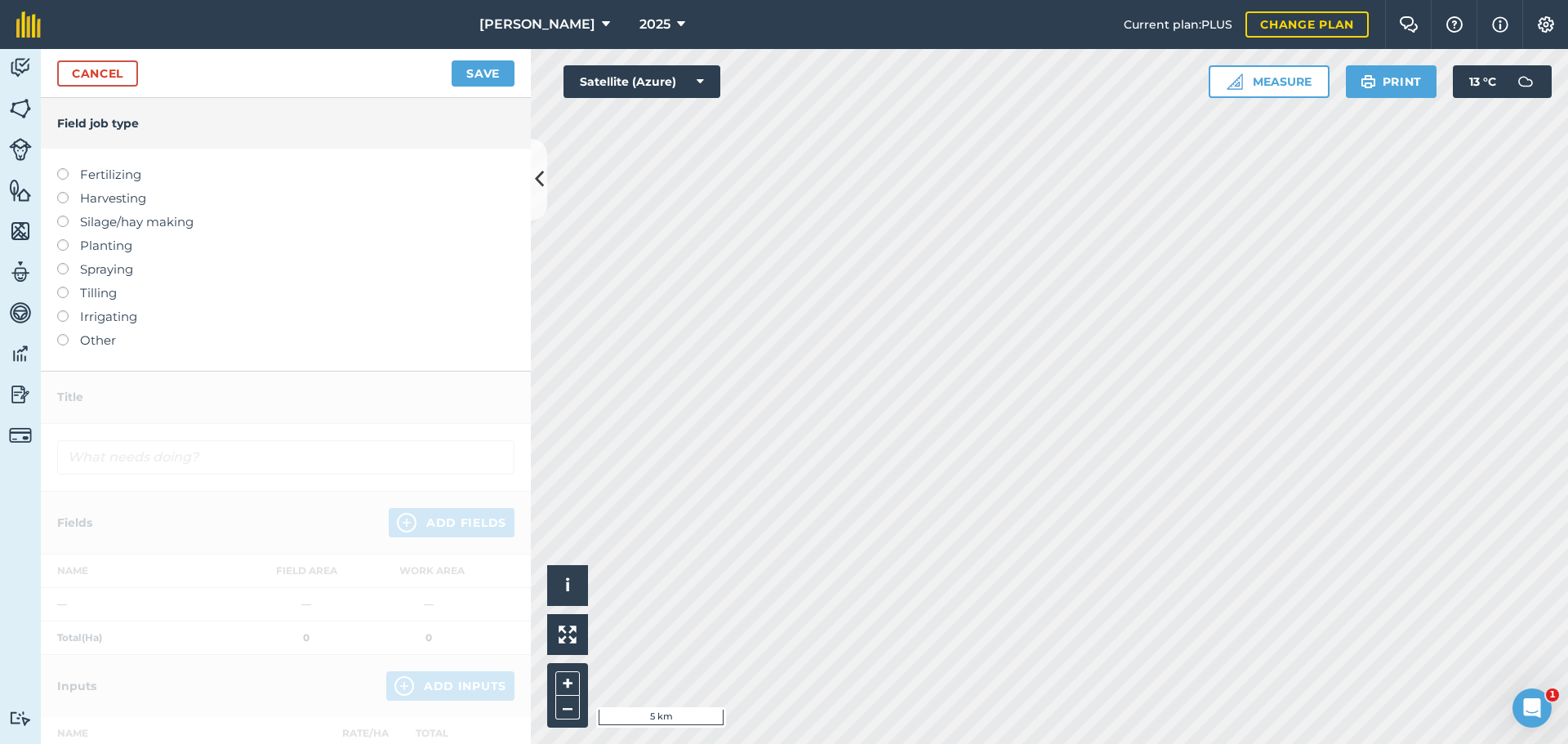
click at [128, 256] on label "Planting" at bounding box center [285, 245] width 457 height 19
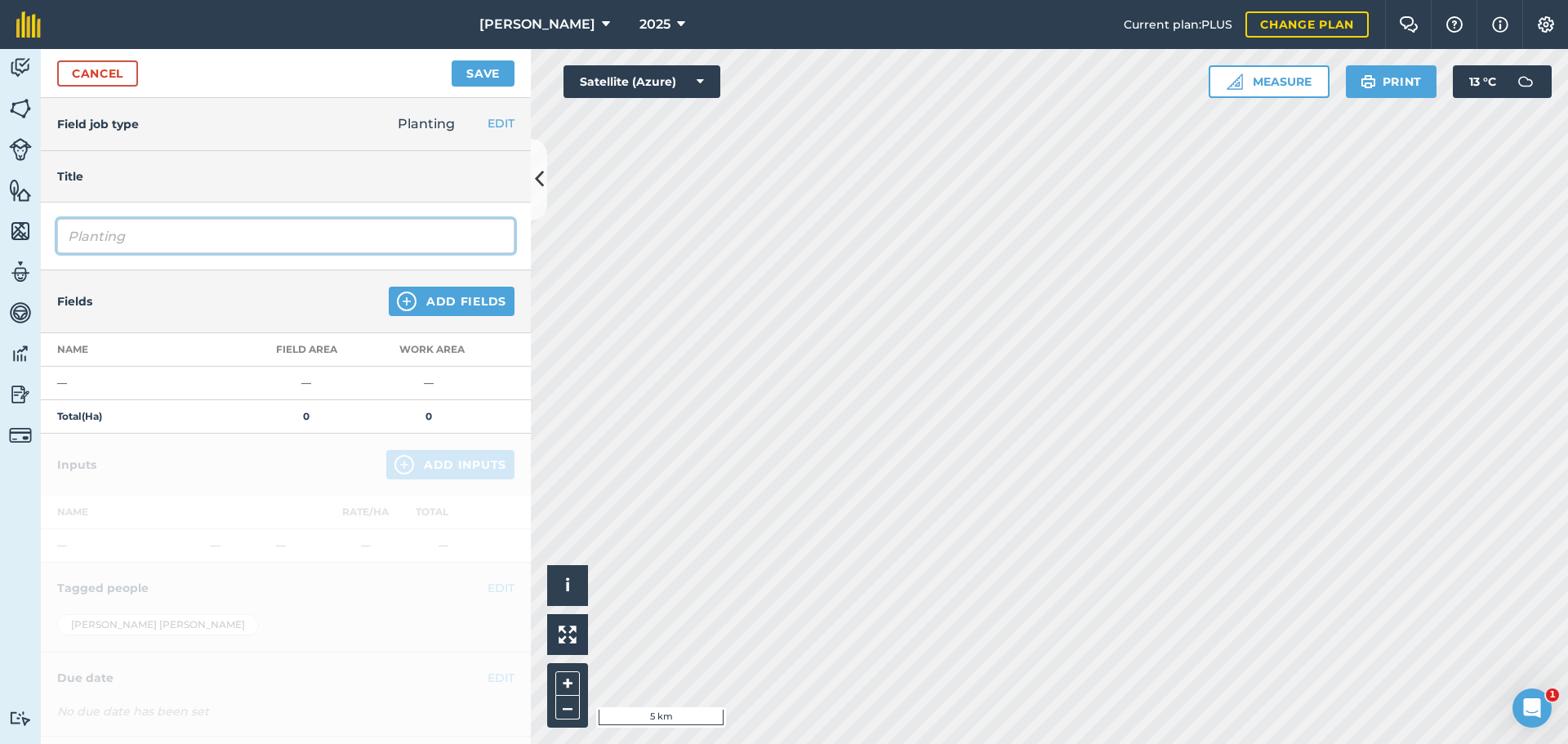
click at [219, 253] on input "Planting" at bounding box center [285, 236] width 457 height 35
paste input "Planting WW1 [PERSON_NAME] REG"
click at [141, 253] on input "PlantingPlanting WW1 [PERSON_NAME] REG" at bounding box center [285, 236] width 457 height 35
type input "Planting WW1 [PERSON_NAME] REG"
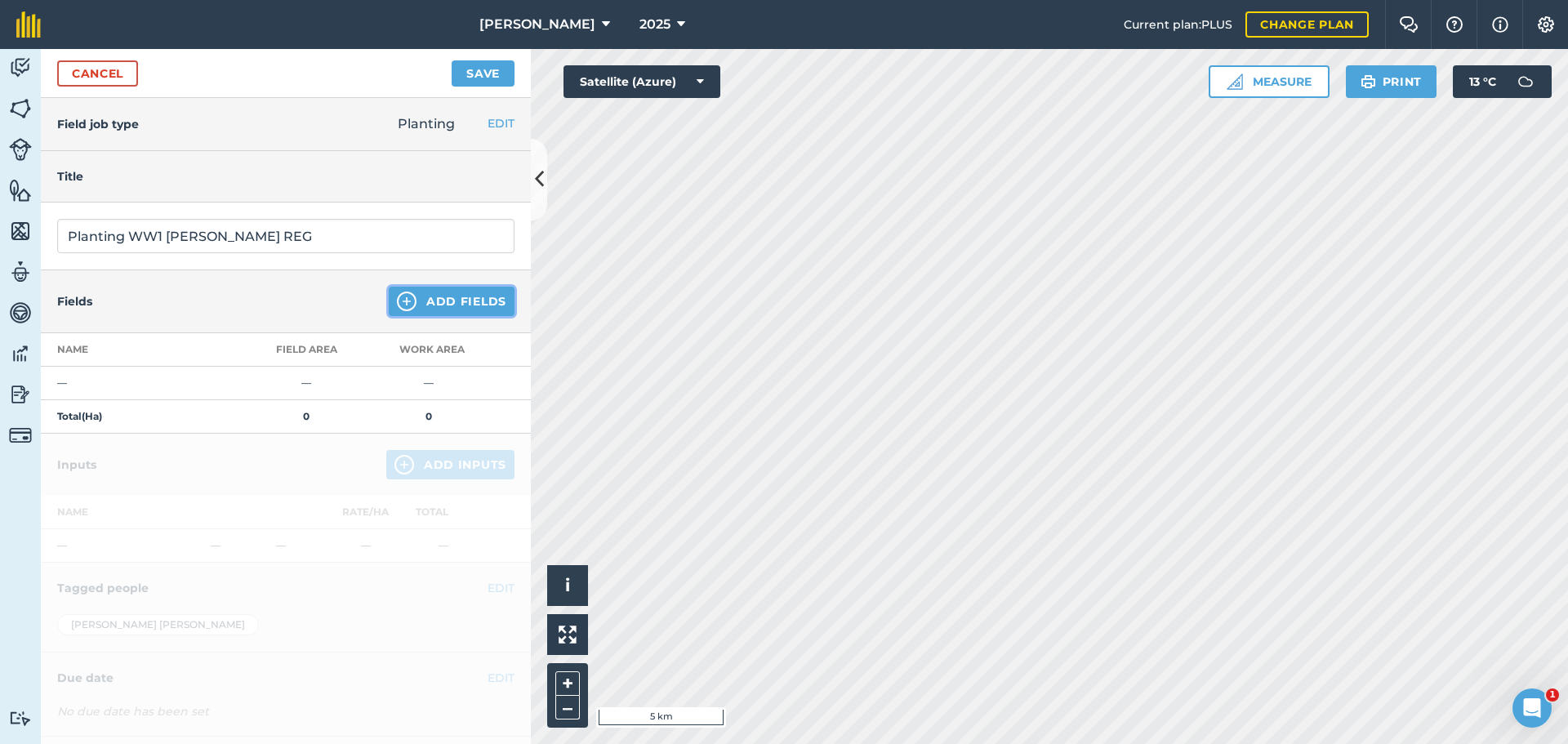
click at [462, 316] on button "Add Fields" at bounding box center [451, 301] width 125 height 29
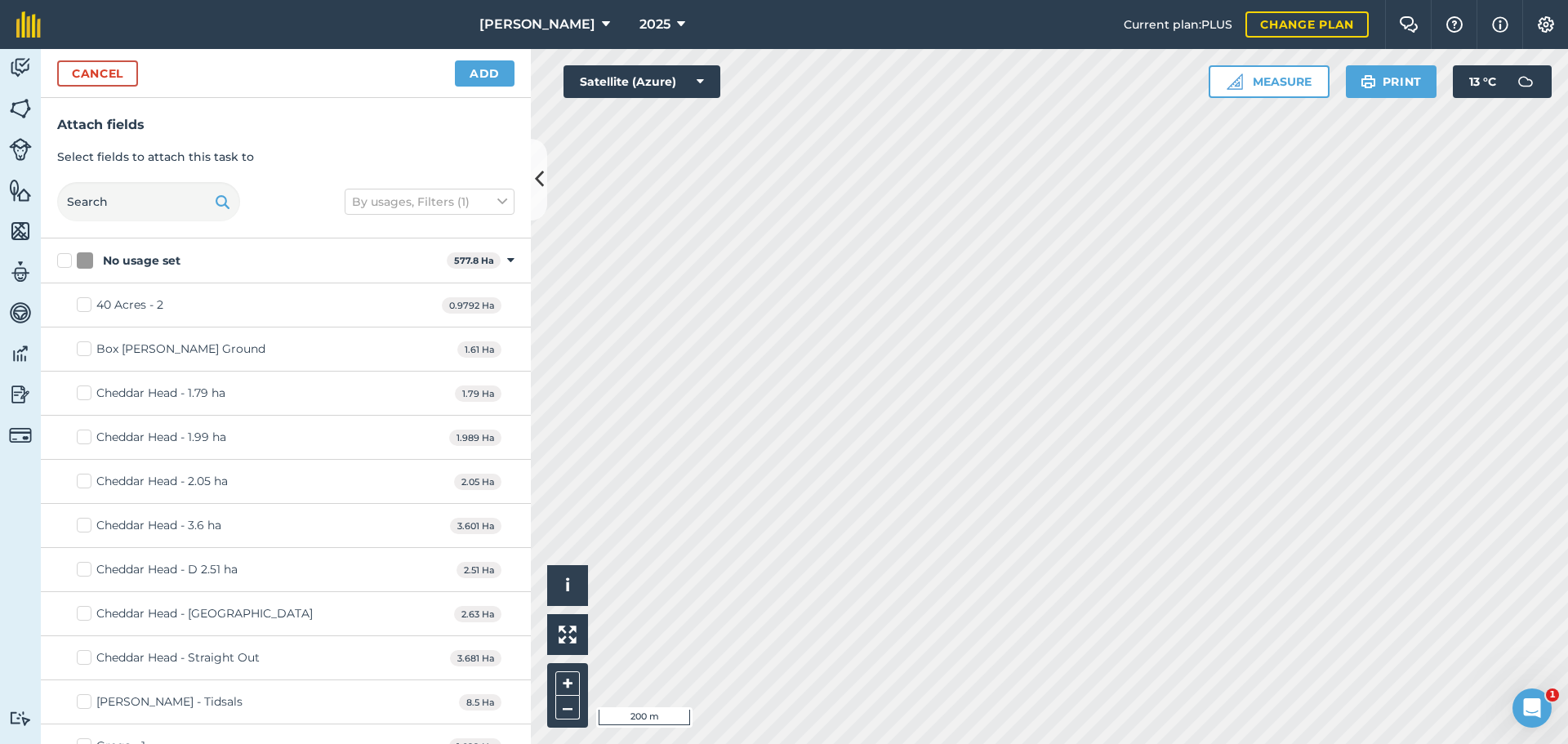
checkbox input "true"
click at [482, 87] on button "Add" at bounding box center [485, 73] width 60 height 26
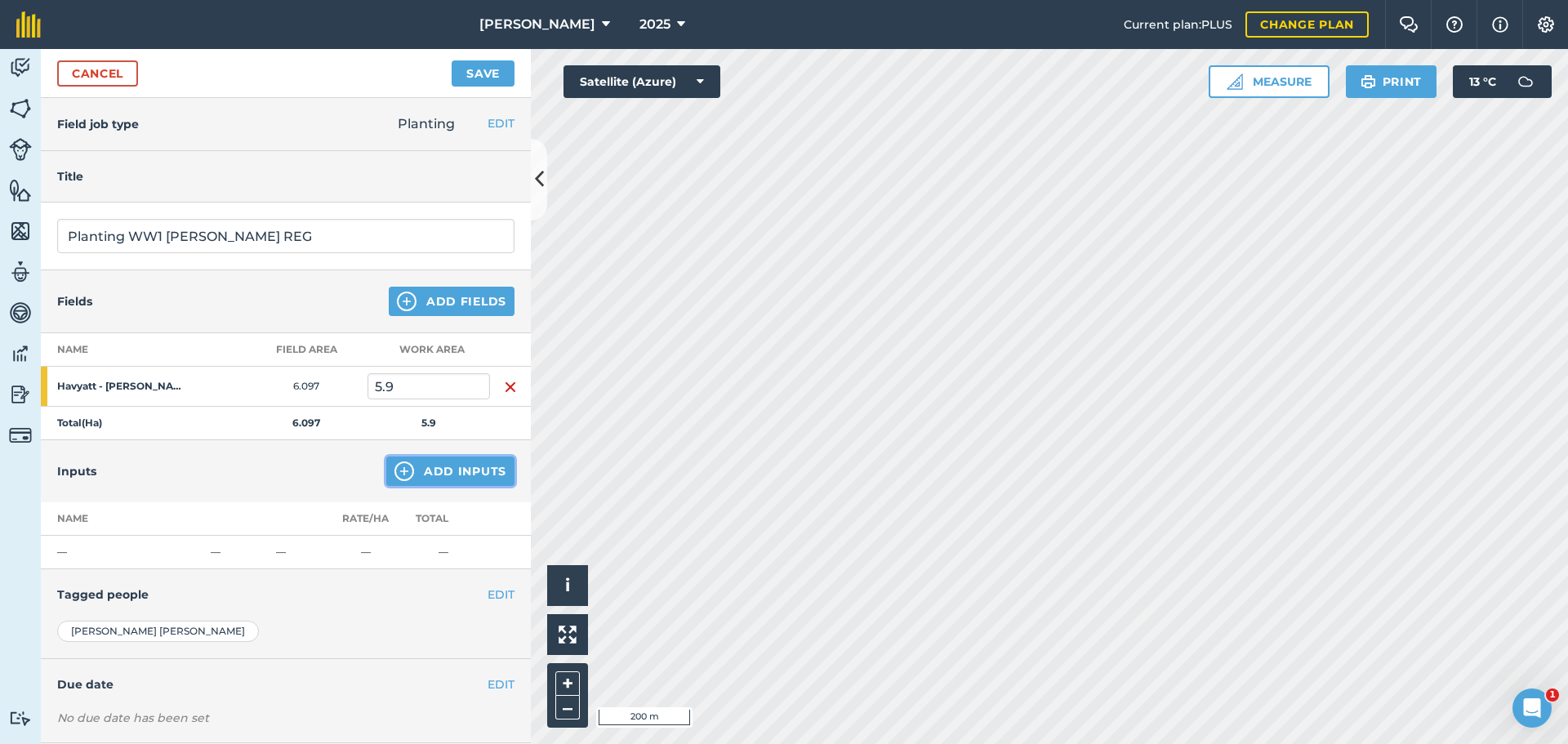
click at [439, 486] on button "Add Inputs" at bounding box center [450, 471] width 128 height 29
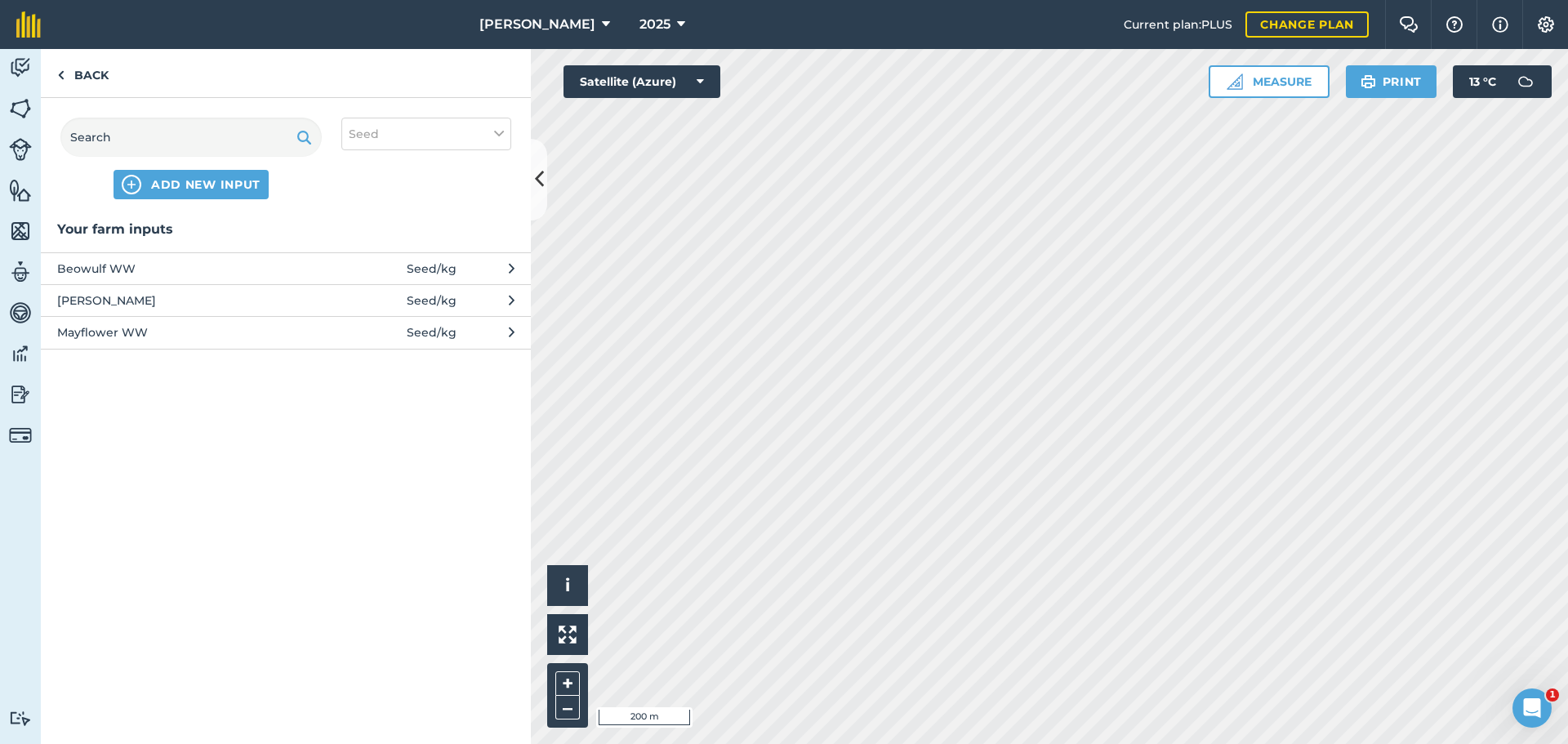
click at [75, 310] on span "[PERSON_NAME]" at bounding box center [190, 300] width 267 height 18
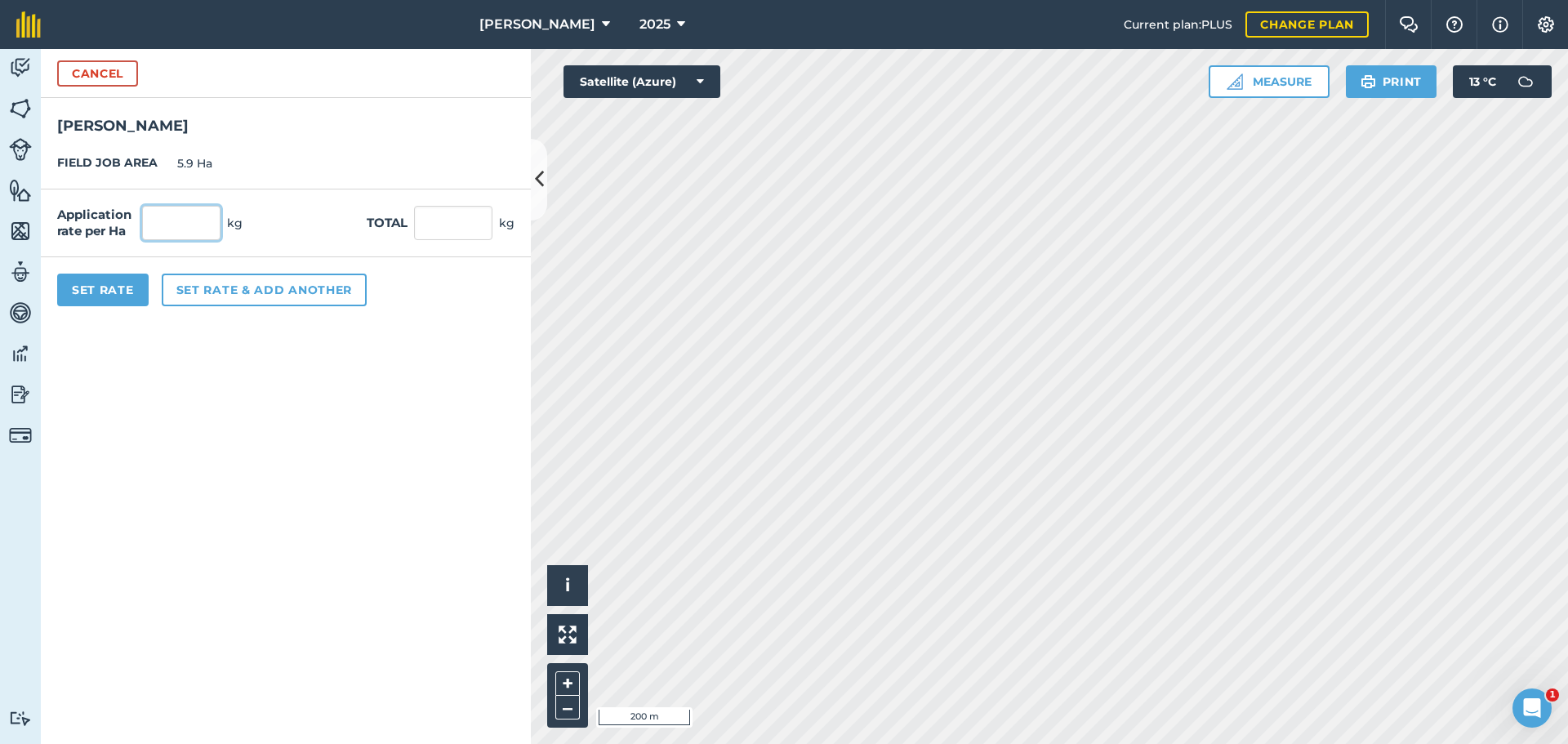
click at [220, 240] on input "text" at bounding box center [181, 223] width 78 height 35
type input "173"
type input "1,020.7"
click at [131, 306] on button "Set Rate" at bounding box center [103, 290] width 92 height 33
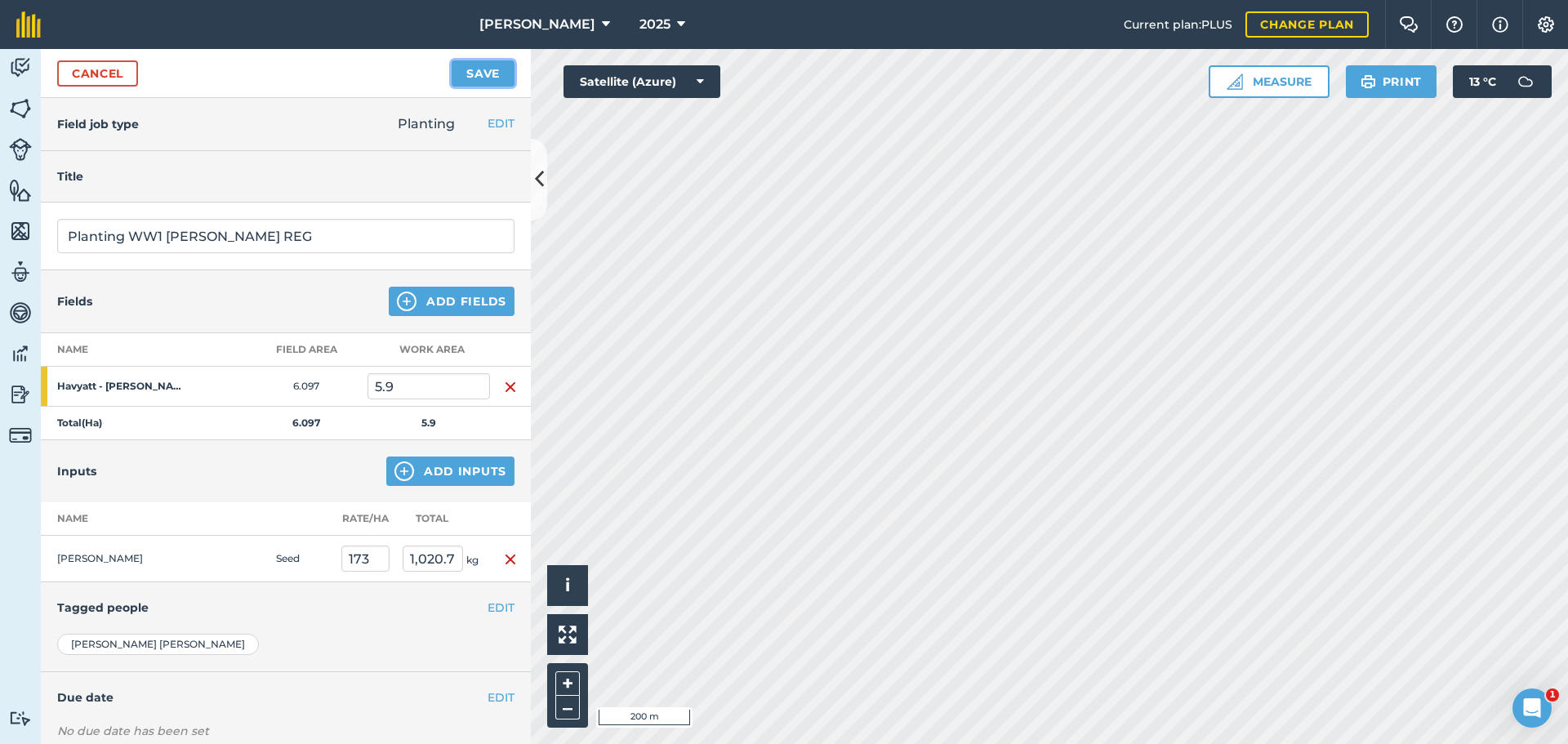
click at [465, 87] on button "Save" at bounding box center [483, 73] width 63 height 26
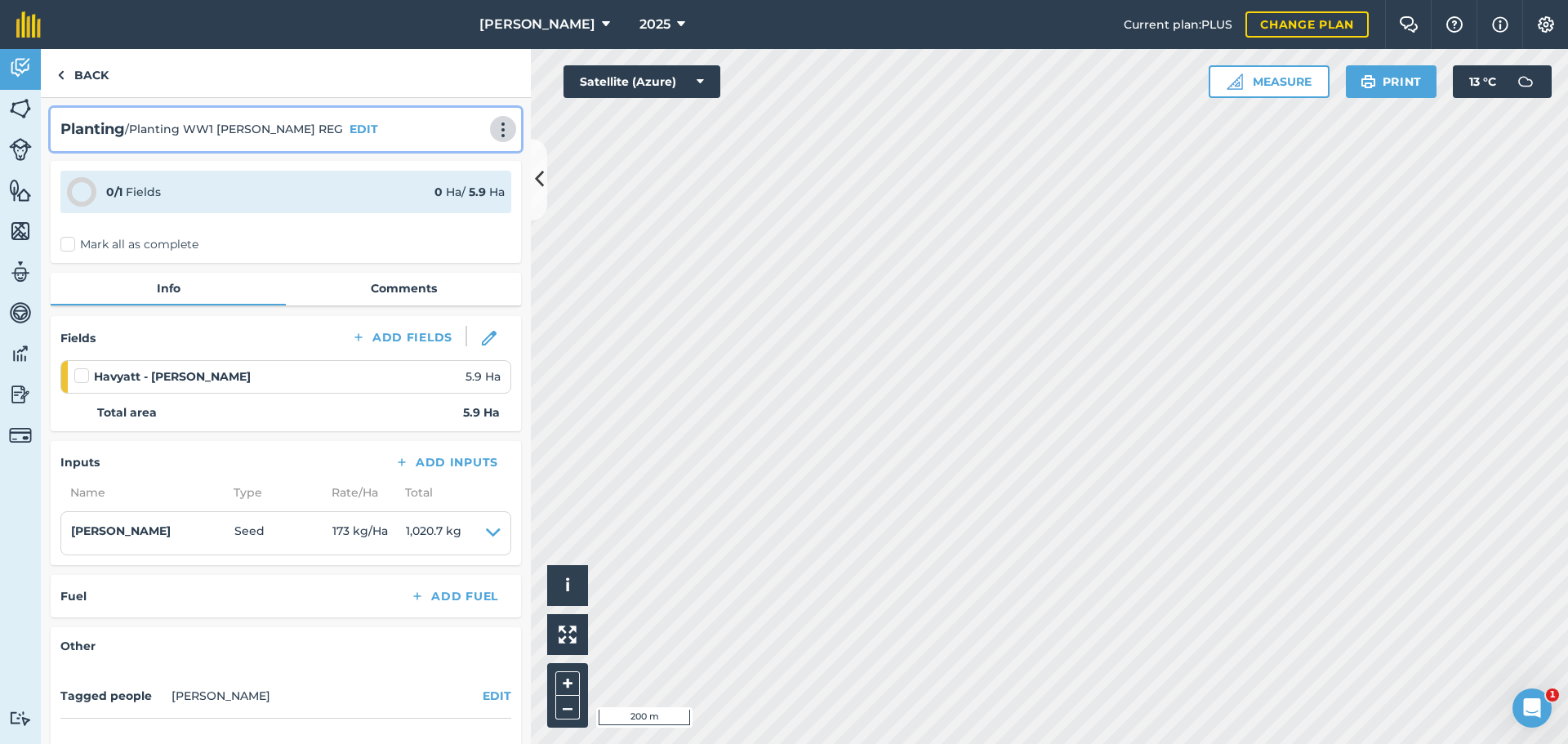
click at [493, 138] on img at bounding box center [502, 130] width 19 height 16
click at [442, 181] on link "Print" at bounding box center [469, 165] width 104 height 33
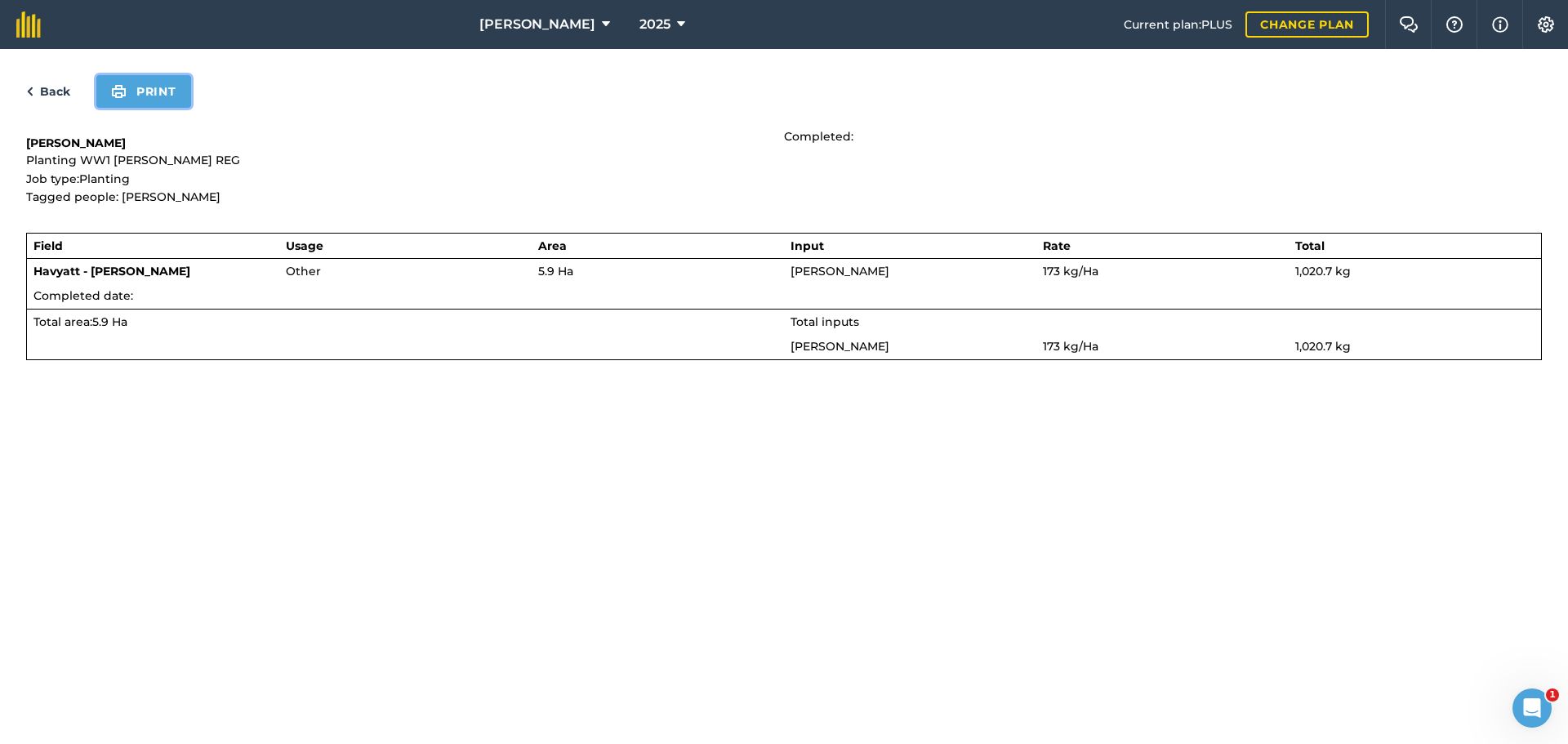
drag, startPoint x: 172, startPoint y: 120, endPoint x: 1188, endPoint y: 632, distance: 1137.7
click at [172, 108] on button "Print" at bounding box center [144, 91] width 95 height 33
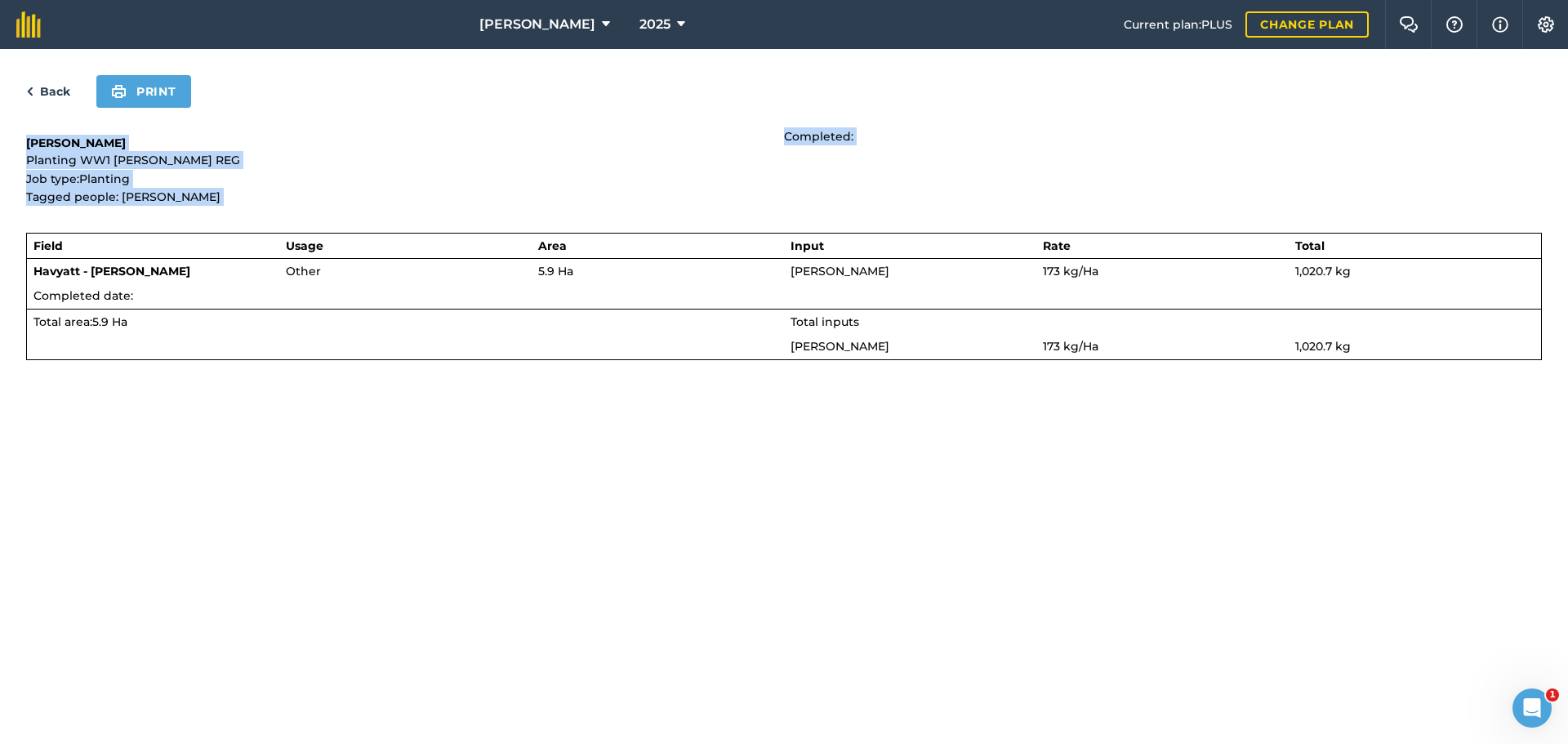
click at [1145, 743] on html "[PERSON_NAME] 2025 Current plan : PLUS Change plan Farm Chat Help Info Settings…" at bounding box center [784, 372] width 1568 height 744
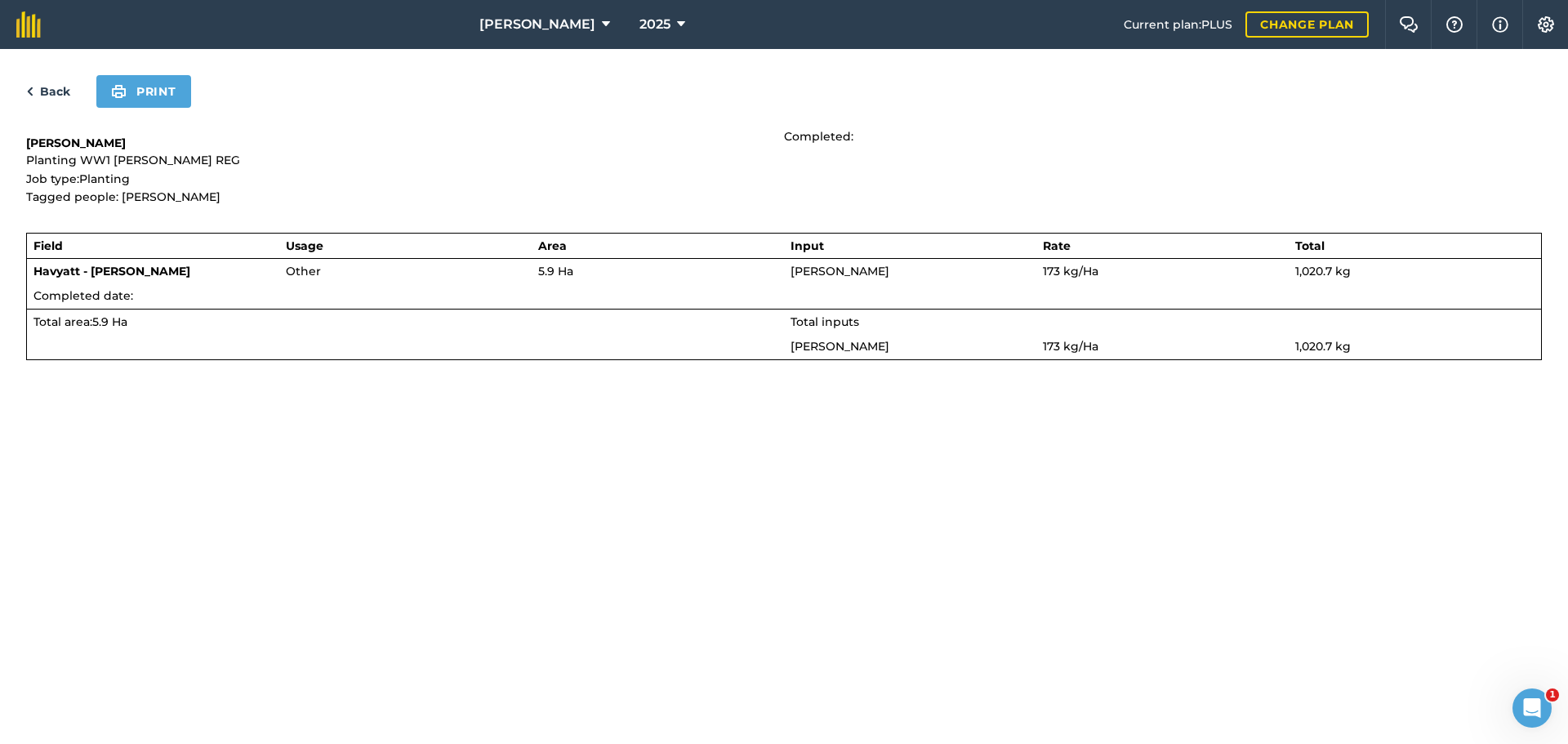
click at [698, 169] on p "Planting WW1 [PERSON_NAME] REG" at bounding box center [405, 160] width 758 height 18
